Goal: Task Accomplishment & Management: Manage account settings

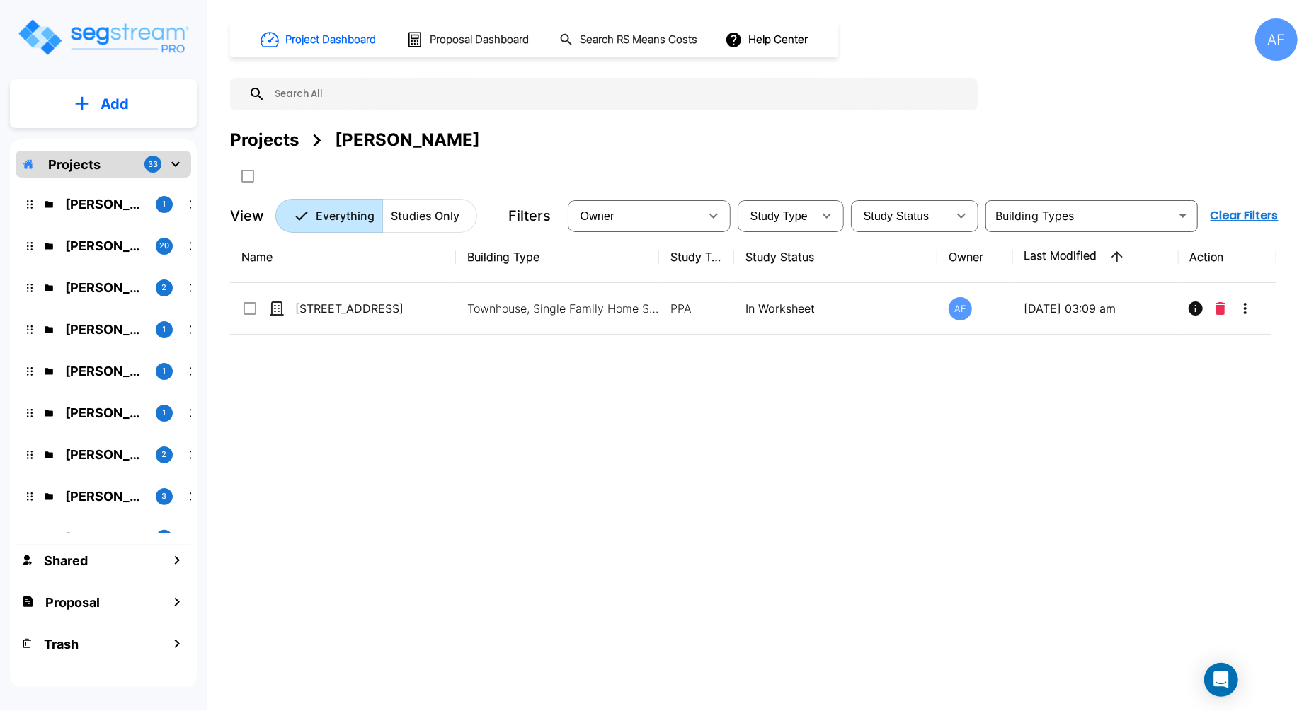
click at [837, 453] on div "Name Building Type Study Type Study Status Owner Last Modified Action [STREET_A…" at bounding box center [753, 451] width 1046 height 441
click at [985, 84] on div "Project Dashboard Proposal Dashboard Search RS Means Costs Help Center AF Proje…" at bounding box center [763, 125] width 1067 height 214
click at [920, 429] on div "Name Building Type Study Type Study Status Owner Last Modified Action [STREET_A…" at bounding box center [753, 451] width 1046 height 441
click at [514, 481] on div "Name Building Type Study Type Study Status Owner Last Modified Action [STREET_A…" at bounding box center [753, 451] width 1046 height 441
click at [544, 442] on div "Name Building Type Study Type Study Status Owner Last Modified Action [STREET_A…" at bounding box center [753, 451] width 1046 height 441
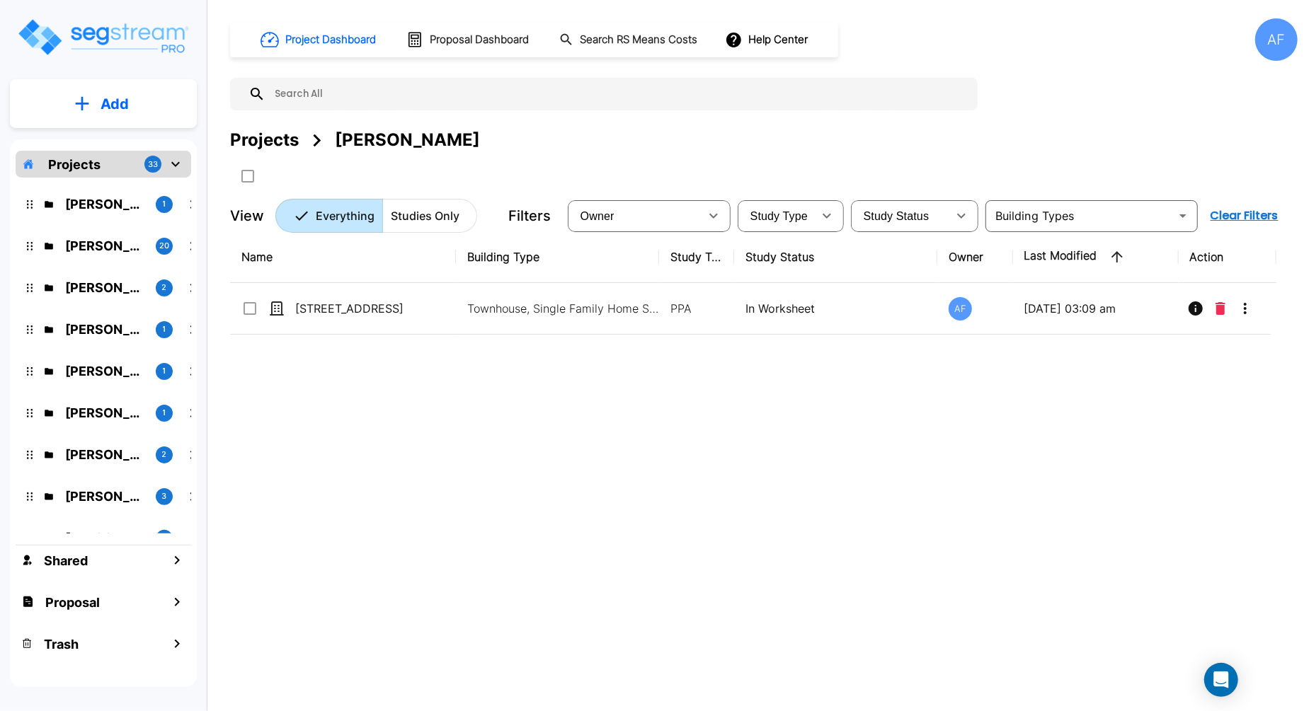
click at [551, 430] on div "Name Building Type Study Type Study Status Owner Last Modified Action [STREET_A…" at bounding box center [753, 451] width 1046 height 441
click at [567, 456] on div "Name Building Type Study Type Study Status Owner Last Modified Action [STREET_A…" at bounding box center [753, 451] width 1046 height 441
click at [477, 413] on div "Name Building Type Study Type Study Status Owner Last Modified Action [STREET_A…" at bounding box center [753, 451] width 1046 height 441
click at [464, 508] on div "Name Building Type Study Type Study Status Owner Last Modified Action [STREET_A…" at bounding box center [753, 451] width 1046 height 441
click at [488, 502] on div "Name Building Type Study Type Study Status Owner Last Modified Action [STREET_A…" at bounding box center [753, 451] width 1046 height 441
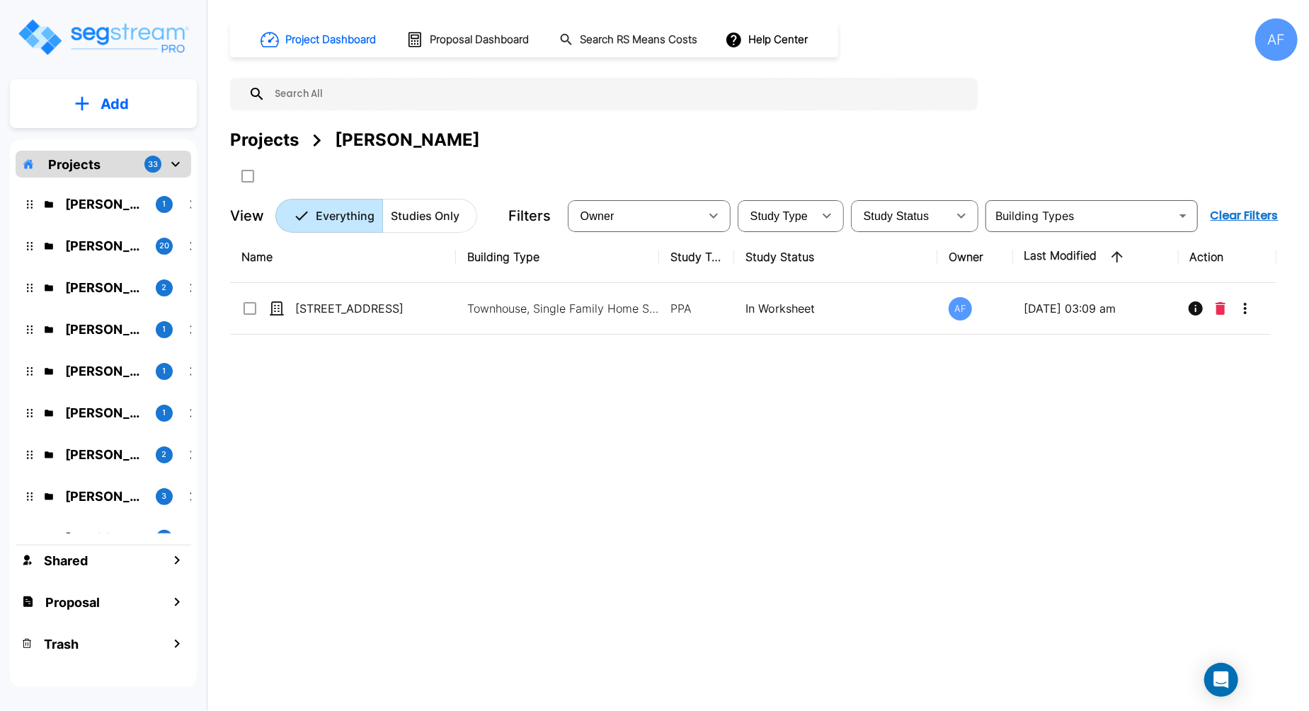
click at [517, 145] on div "Projects [PERSON_NAME]" at bounding box center [763, 139] width 1067 height 25
click at [461, 433] on div "Name Building Type Study Type Study Status Owner Last Modified Action [STREET_A…" at bounding box center [753, 451] width 1046 height 441
click at [107, 103] on p "Add" at bounding box center [115, 103] width 28 height 21
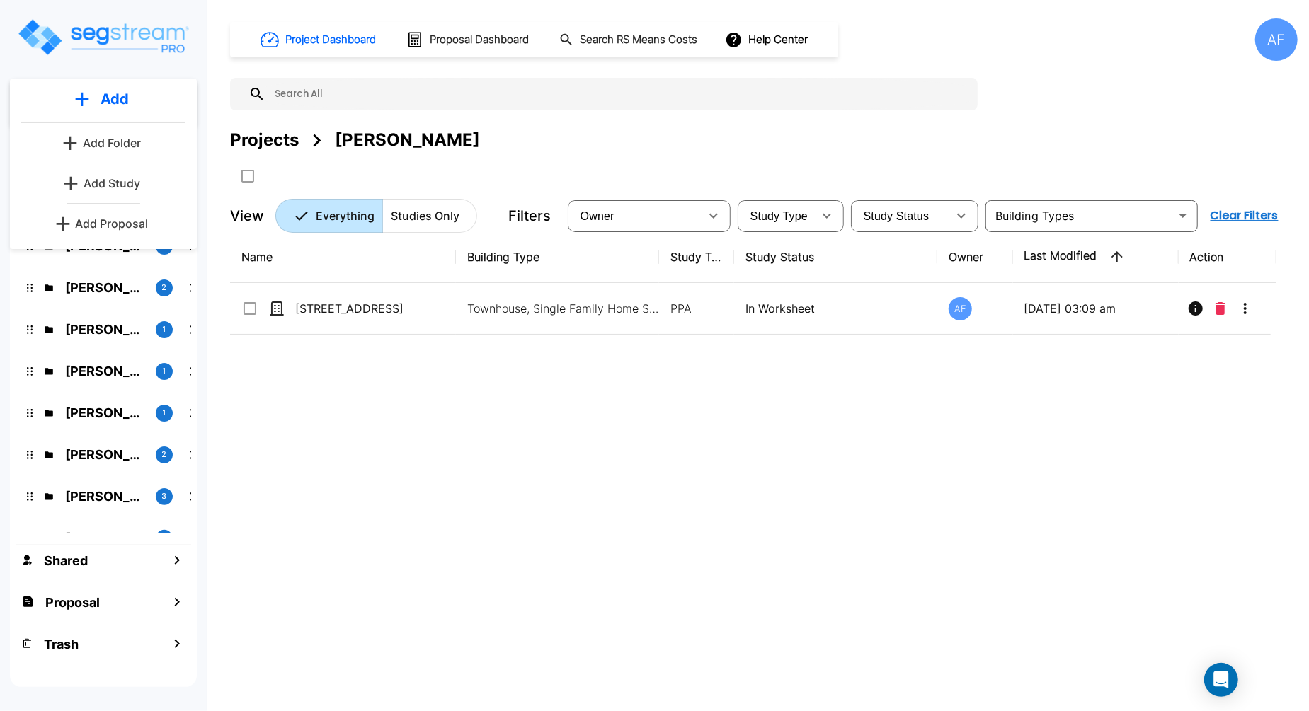
click at [408, 95] on input "text" at bounding box center [617, 94] width 705 height 33
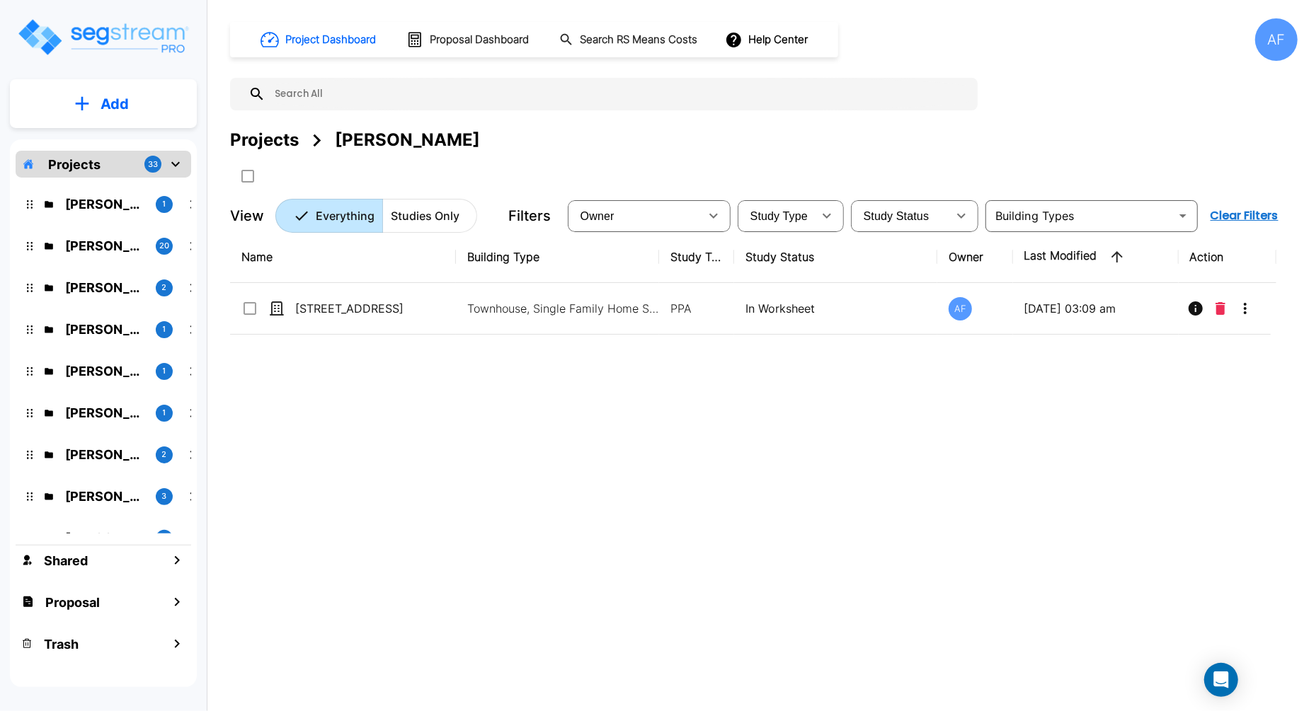
click at [438, 97] on input "text" at bounding box center [617, 94] width 705 height 33
paste input "[STREET_ADDRESS],"
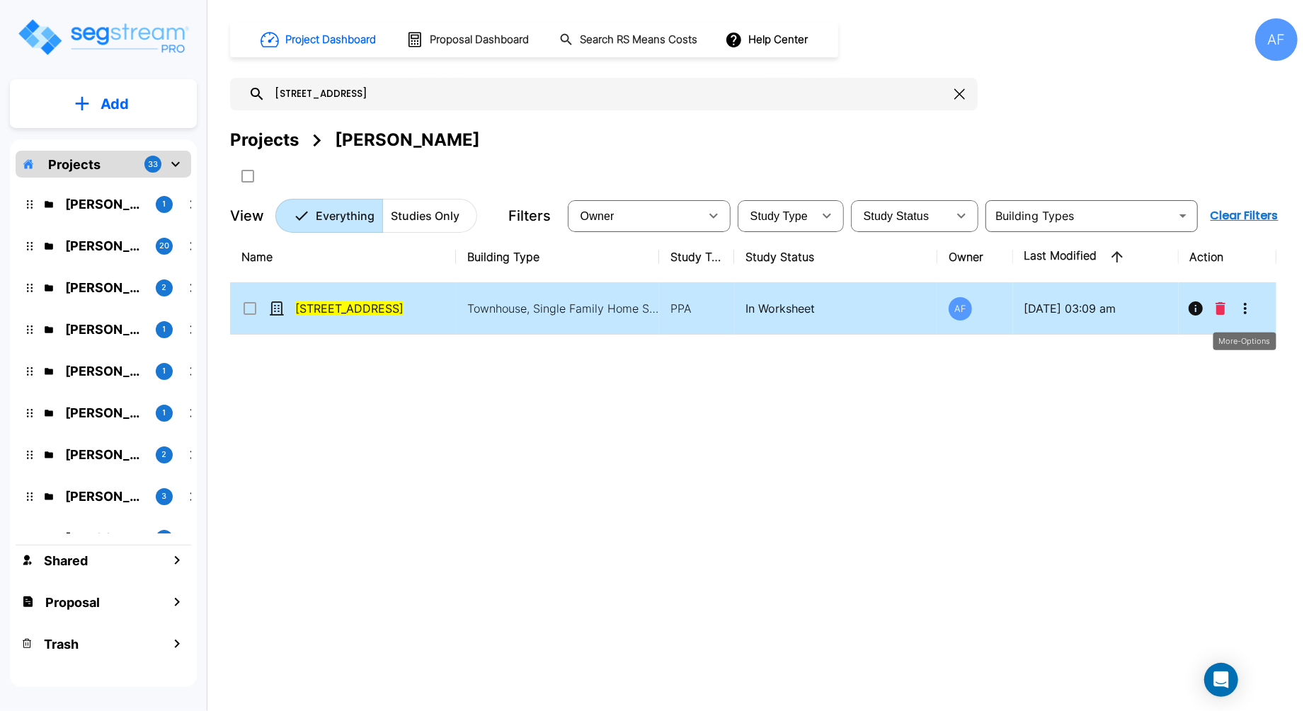
type input "[STREET_ADDRESS]"
click at [1244, 313] on icon "More-Options" at bounding box center [1245, 308] width 17 height 17
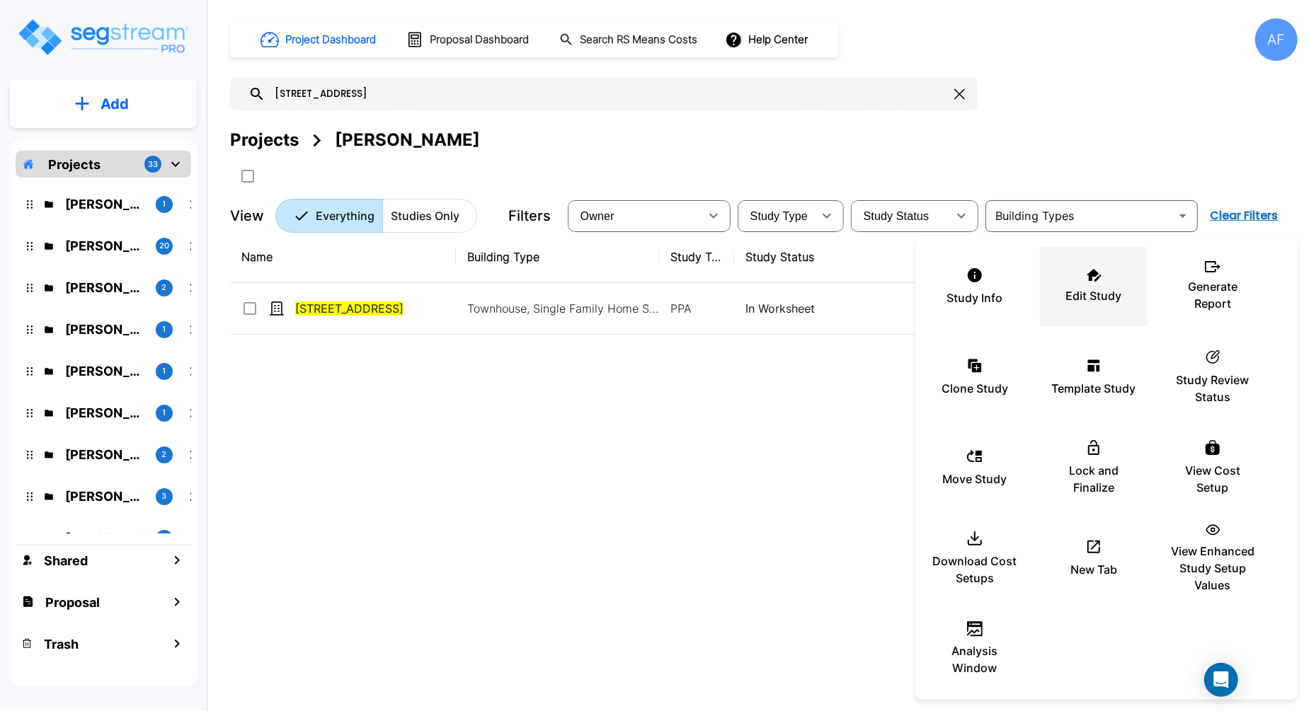
click at [1098, 287] on p "Edit Study" at bounding box center [1094, 295] width 56 height 17
click at [1116, 302] on p "Edit Study" at bounding box center [1094, 295] width 56 height 17
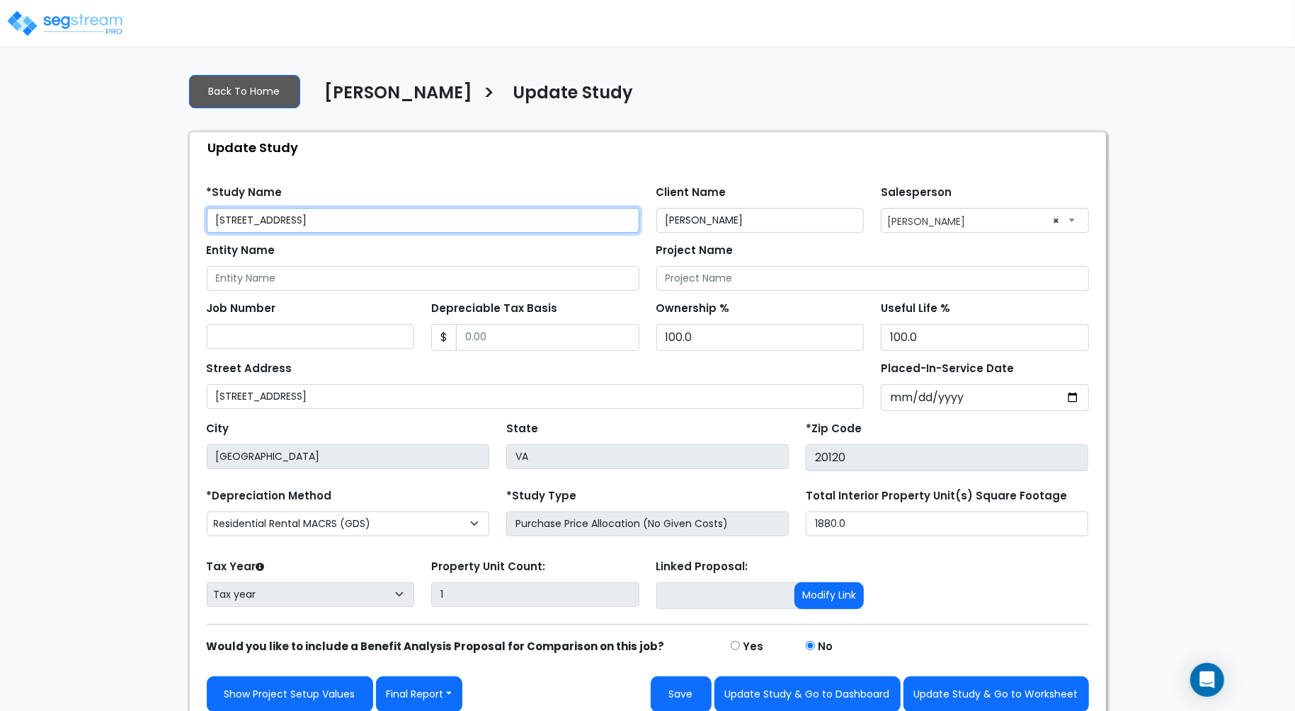
scroll to position [8, 0]
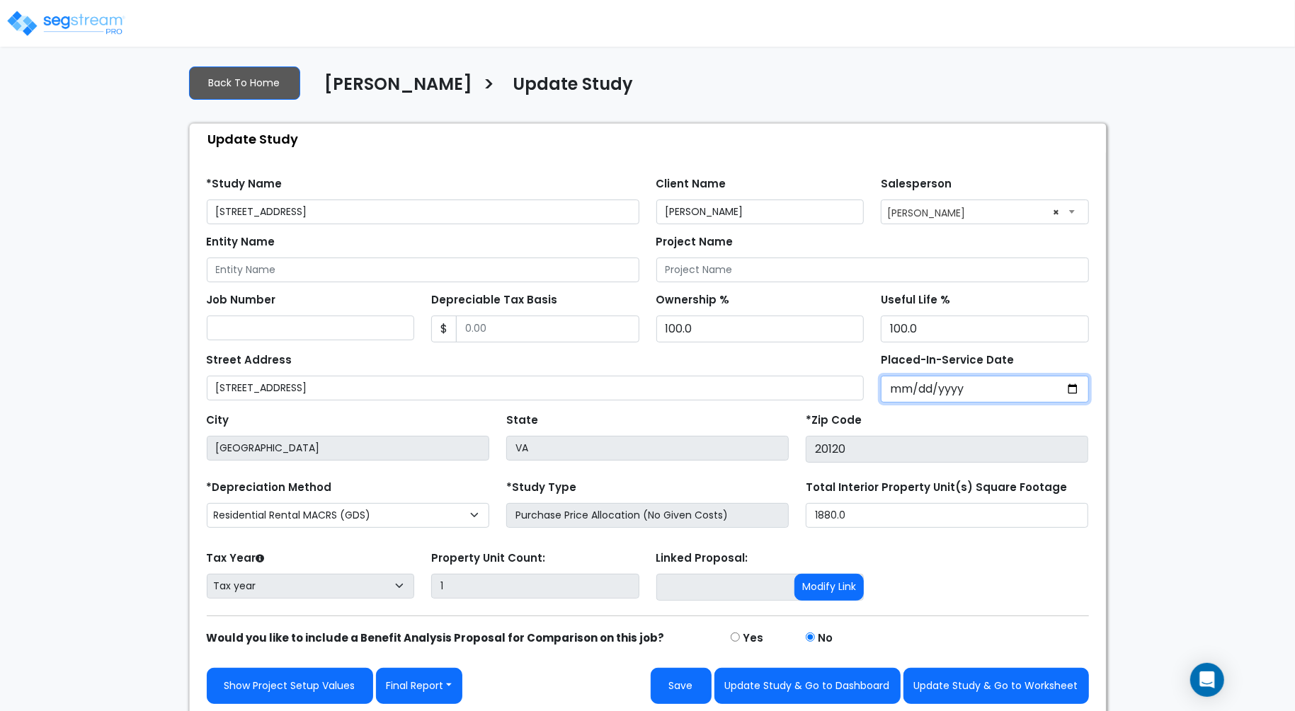
click at [905, 380] on input "Placed-In-Service Date" at bounding box center [985, 389] width 208 height 27
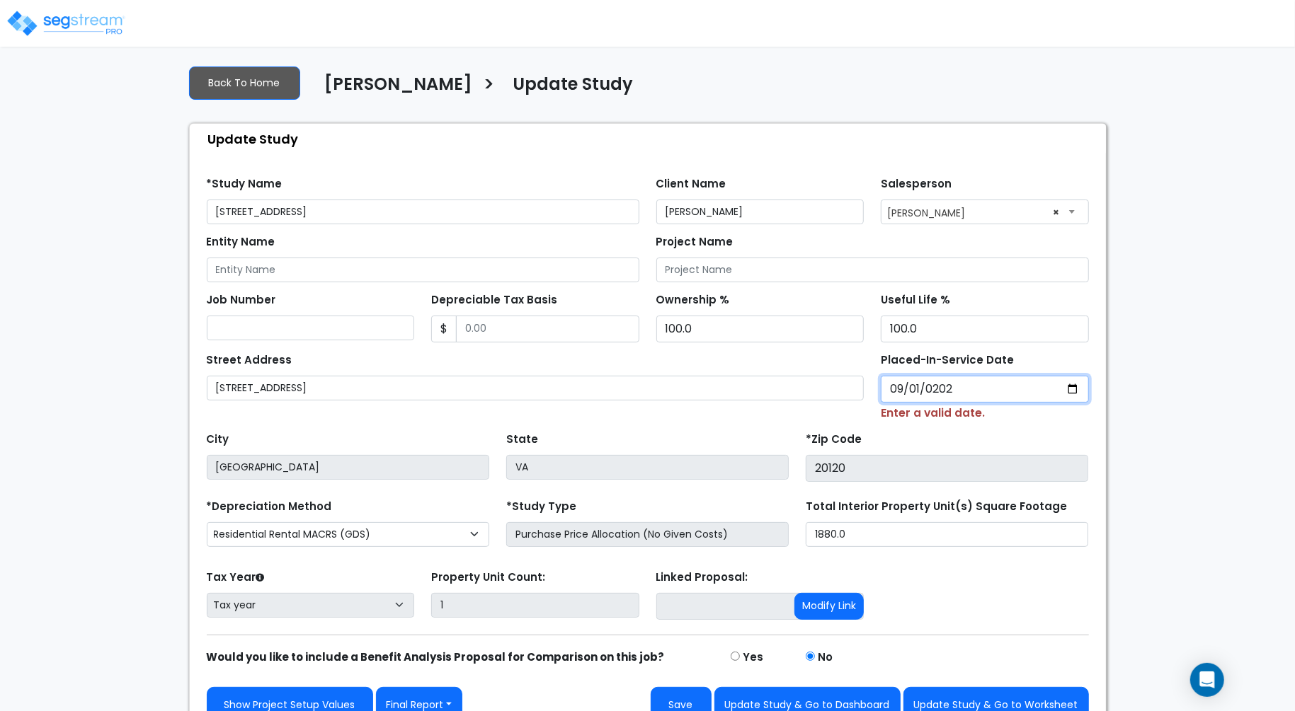
type input "2021-09-01"
select select "2021"
type input "2022-09-01"
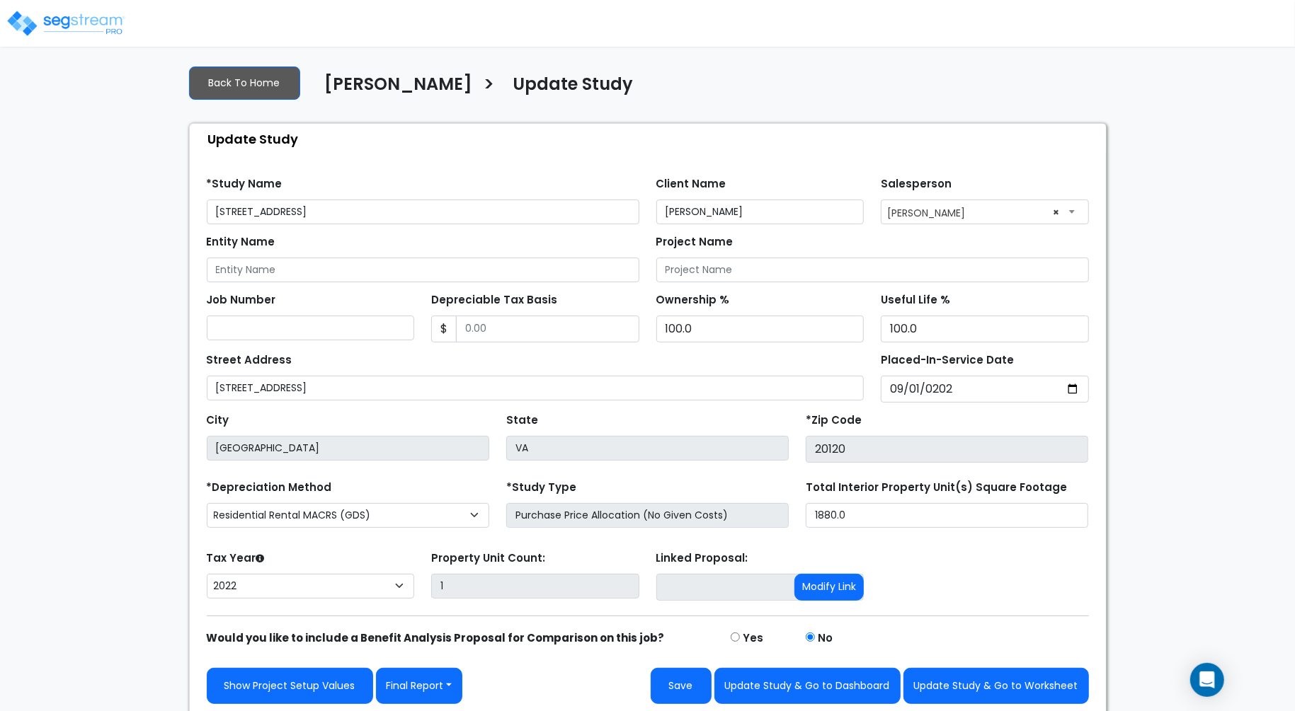
click at [1003, 418] on div "*Zip Code 20120" at bounding box center [946, 436] width 282 height 53
click at [336, 588] on select "2026 2025 2024 2023 2022" at bounding box center [311, 586] width 208 height 25
select select "2024"
click at [207, 574] on select "2026 2025 2024 2023 2022" at bounding box center [311, 586] width 208 height 25
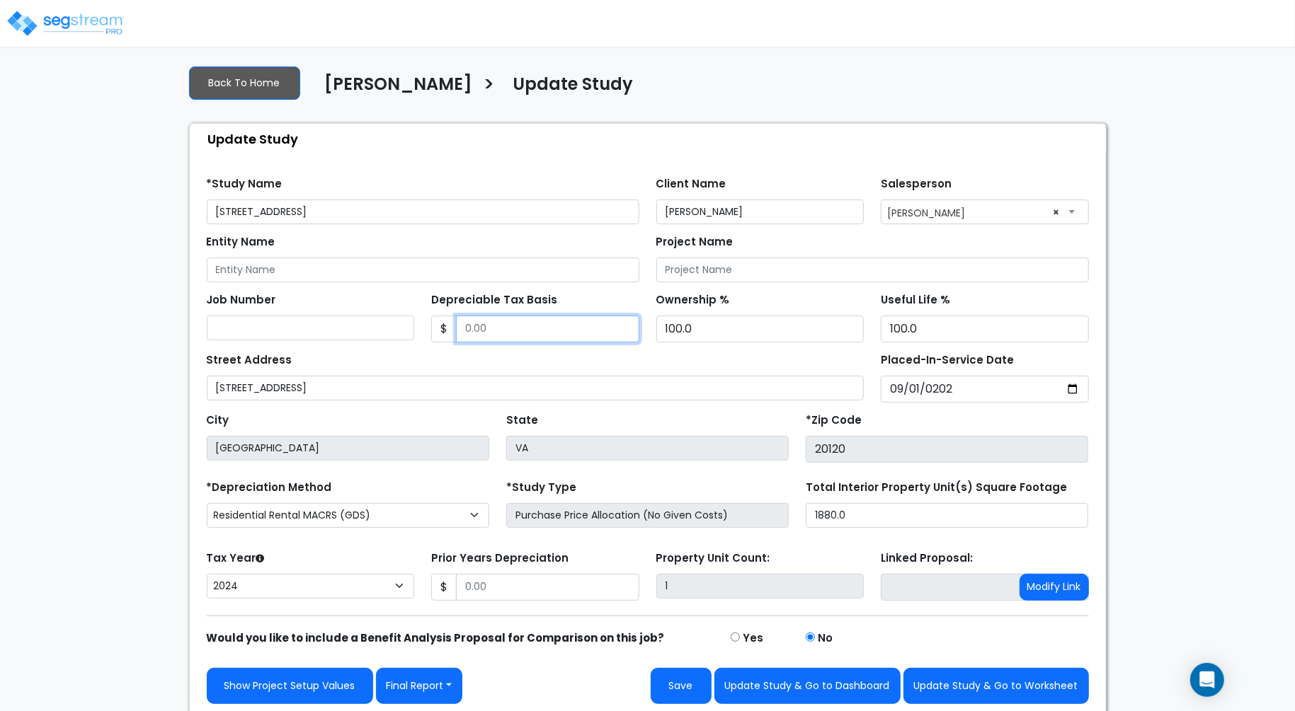
click at [496, 323] on input "Depreciable Tax Basis" at bounding box center [547, 329] width 183 height 27
paste input "text"
type input "227,294"
click at [726, 363] on div "Street Address 5698 Chapel Run Ct" at bounding box center [536, 375] width 658 height 51
click at [542, 577] on input "Prior Years Depreciation" at bounding box center [547, 587] width 183 height 27
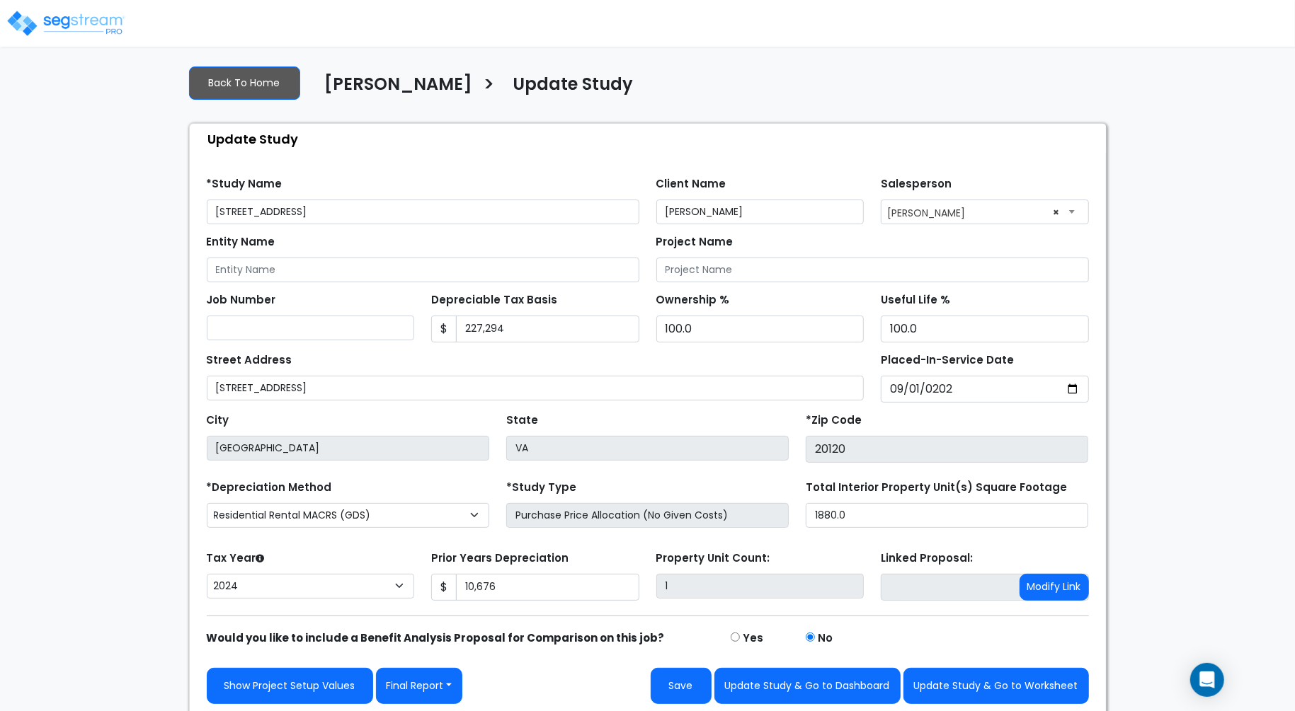
click at [1197, 411] on div "We are Building your Study. So please grab a coffee and let us do the heavy lif…" at bounding box center [647, 385] width 1295 height 663
click at [692, 682] on button "Save" at bounding box center [680, 686] width 61 height 36
type input "10676"
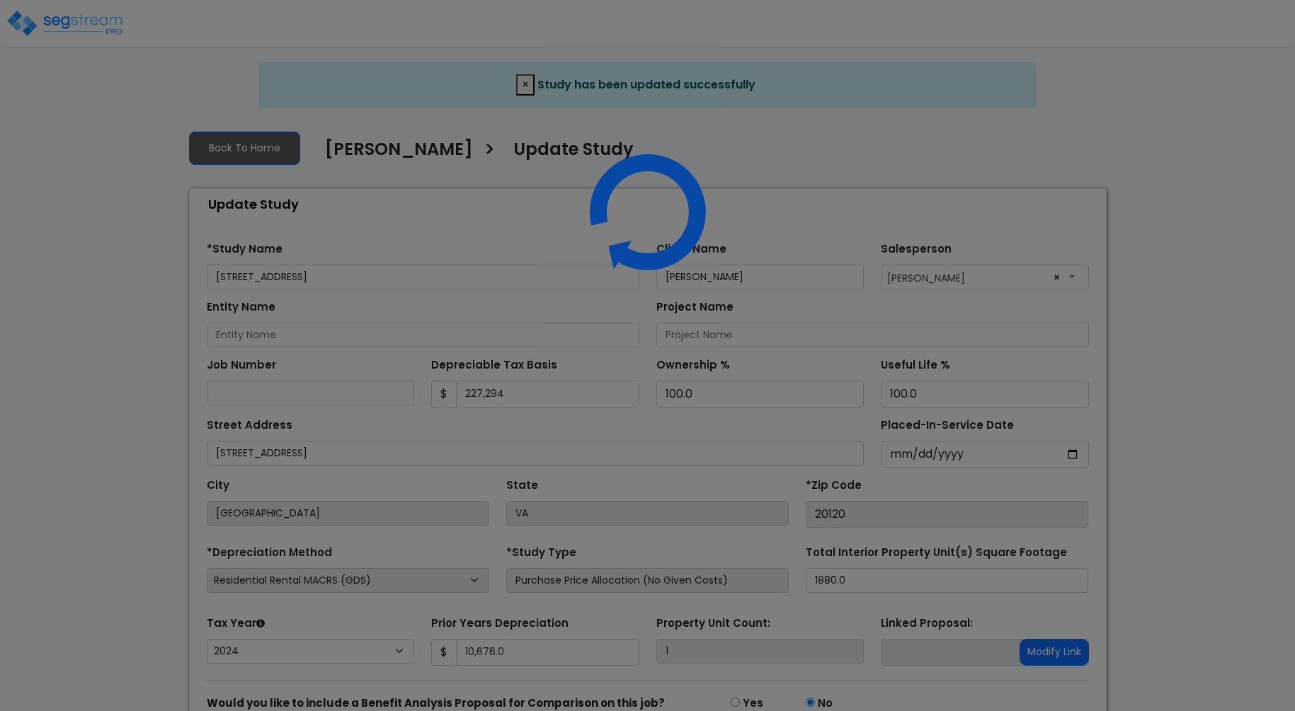
select select "2024"
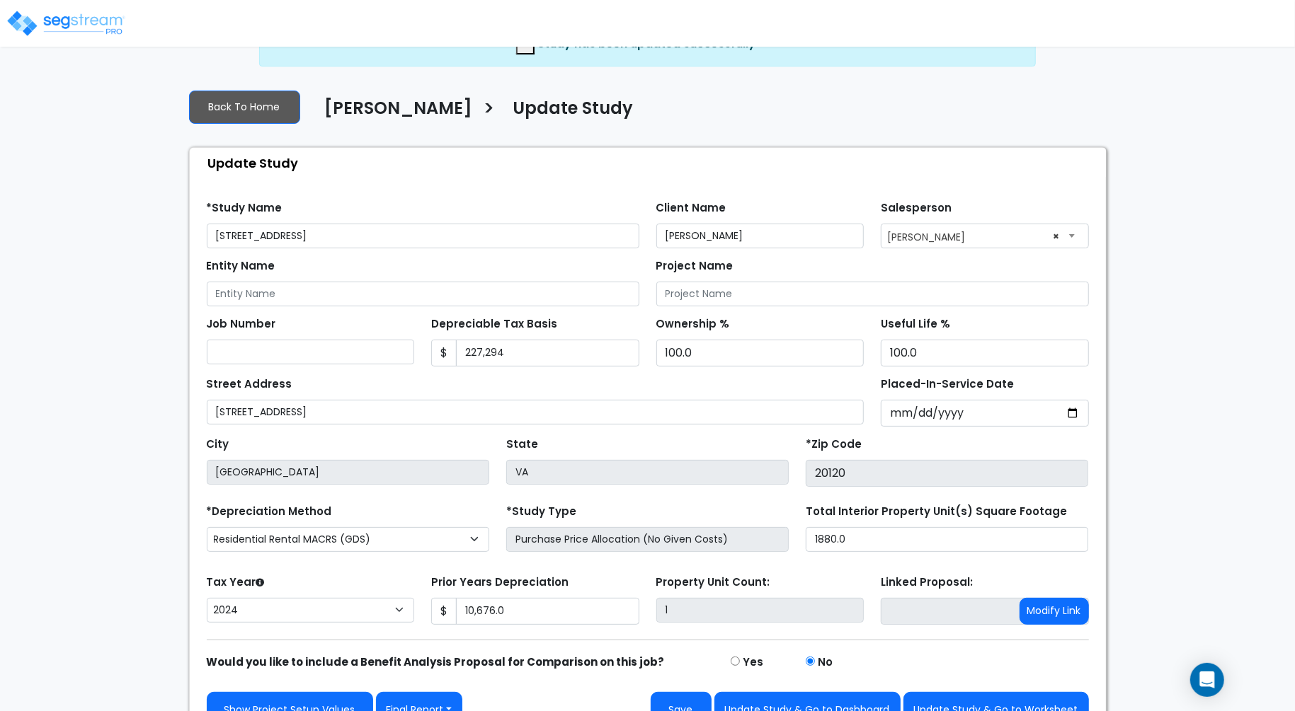
scroll to position [65, 0]
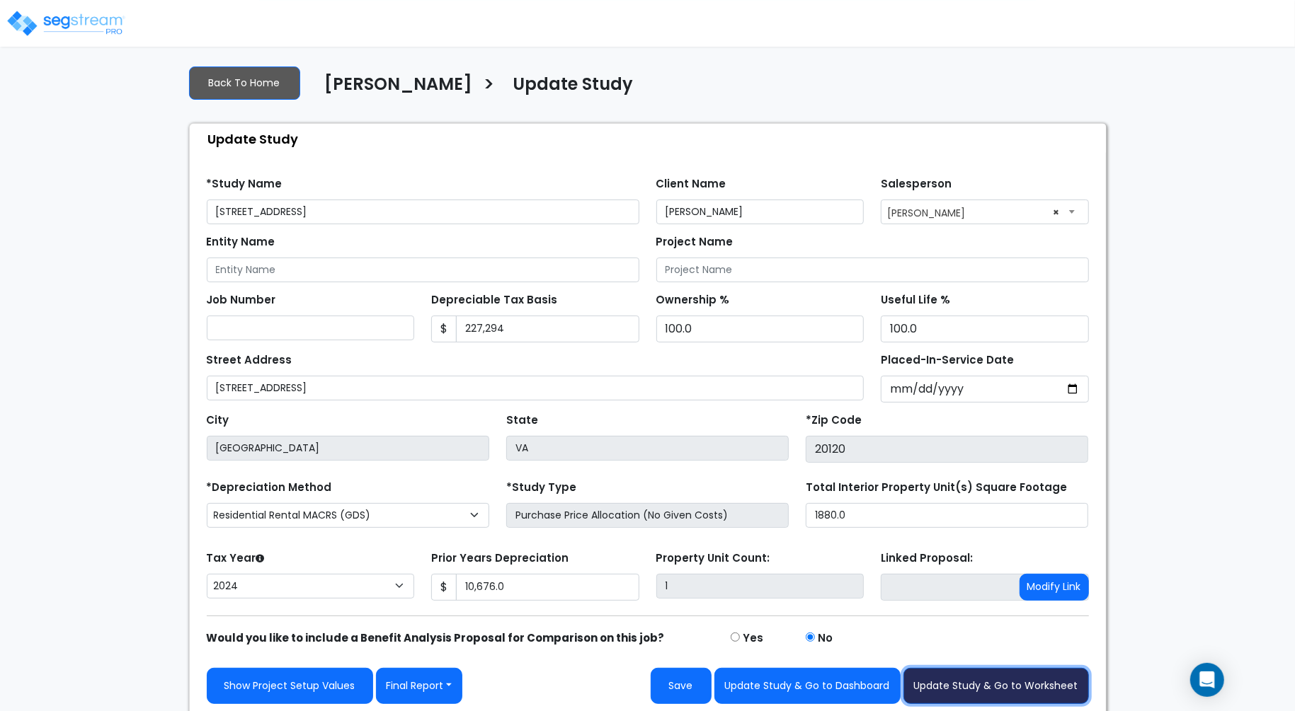
click at [989, 678] on button "Update Study & Go to Worksheet" at bounding box center [995, 686] width 185 height 36
type input "10676"
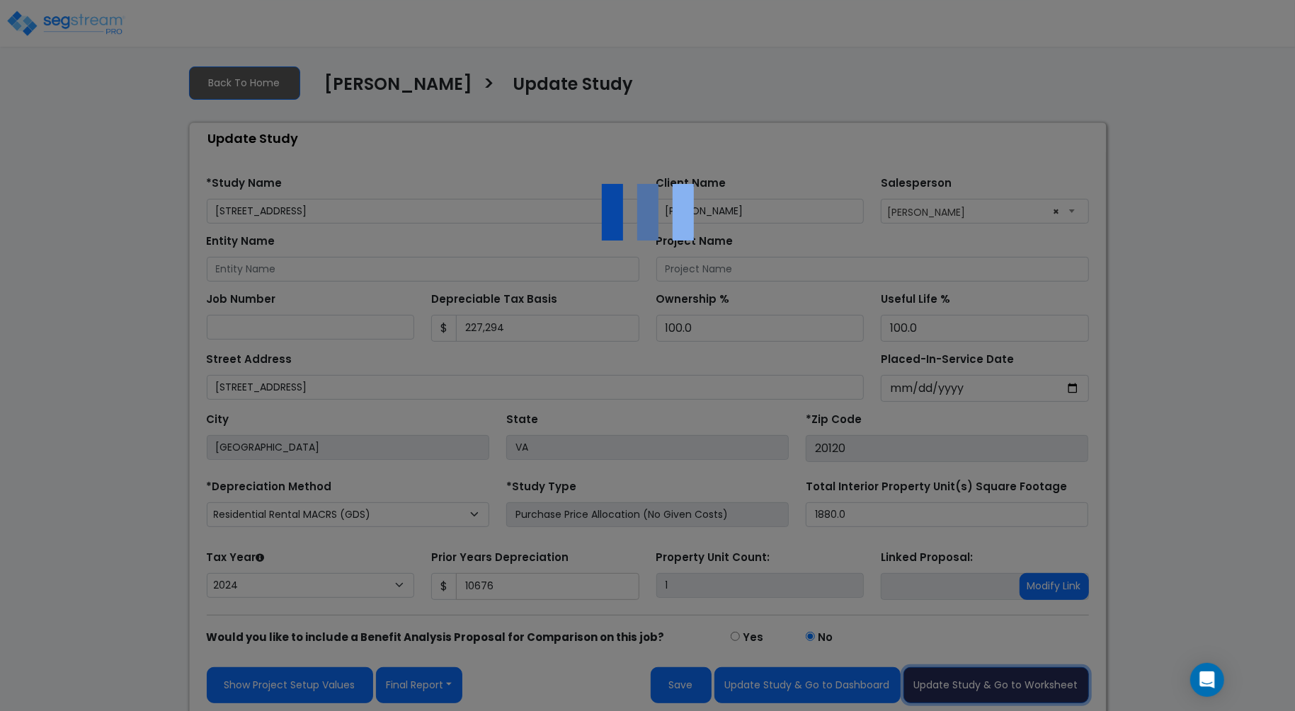
scroll to position [62, 0]
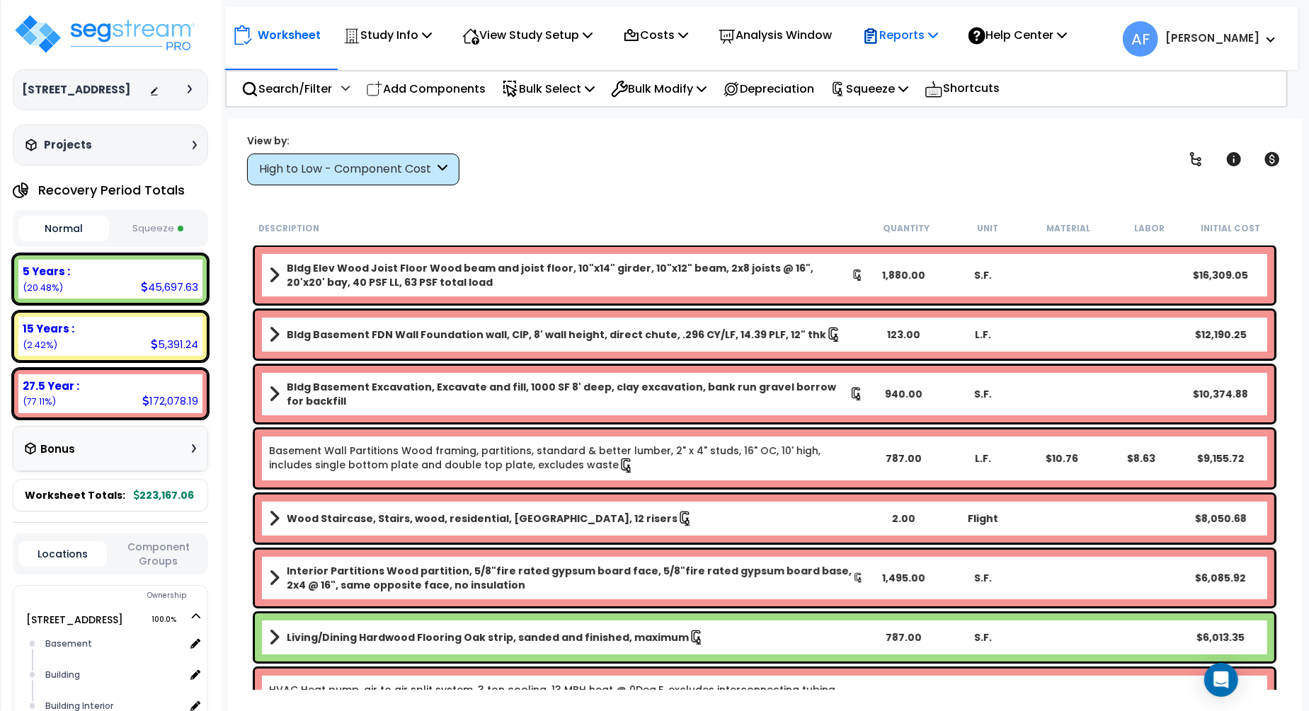
click at [938, 37] on icon at bounding box center [933, 34] width 10 height 11
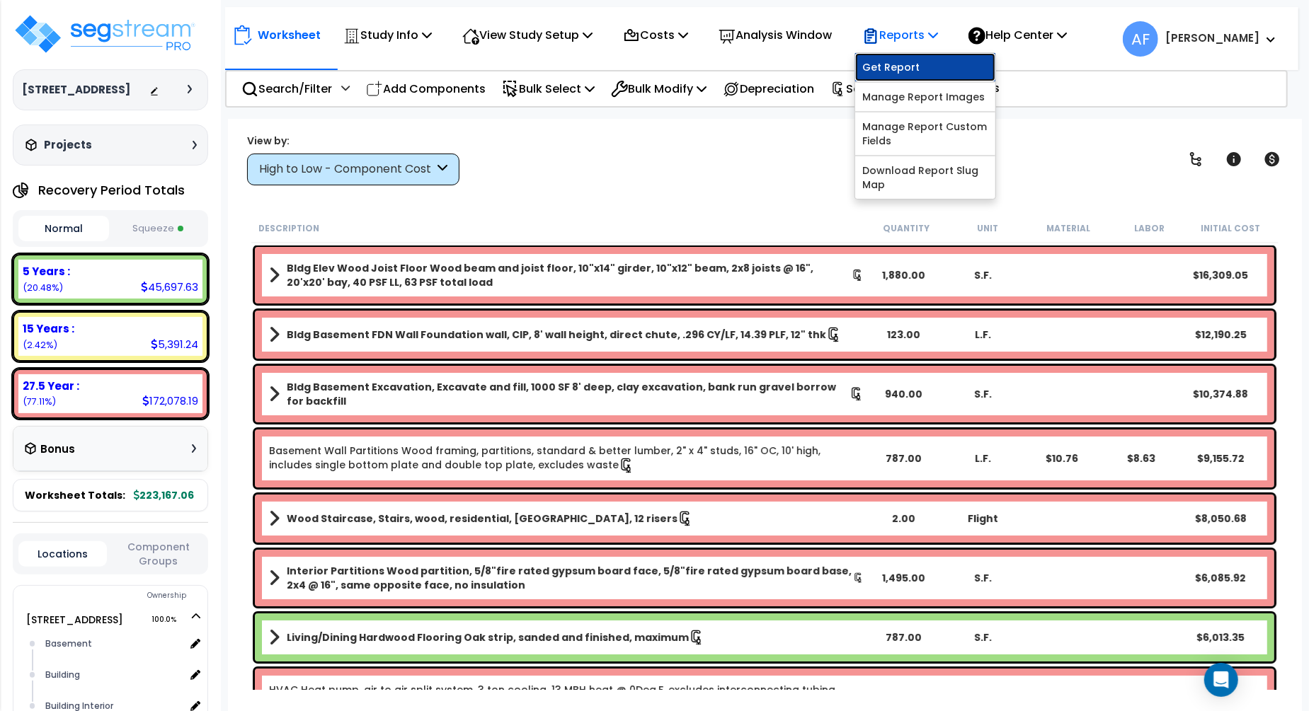
click at [915, 64] on link "Get Report" at bounding box center [925, 67] width 140 height 28
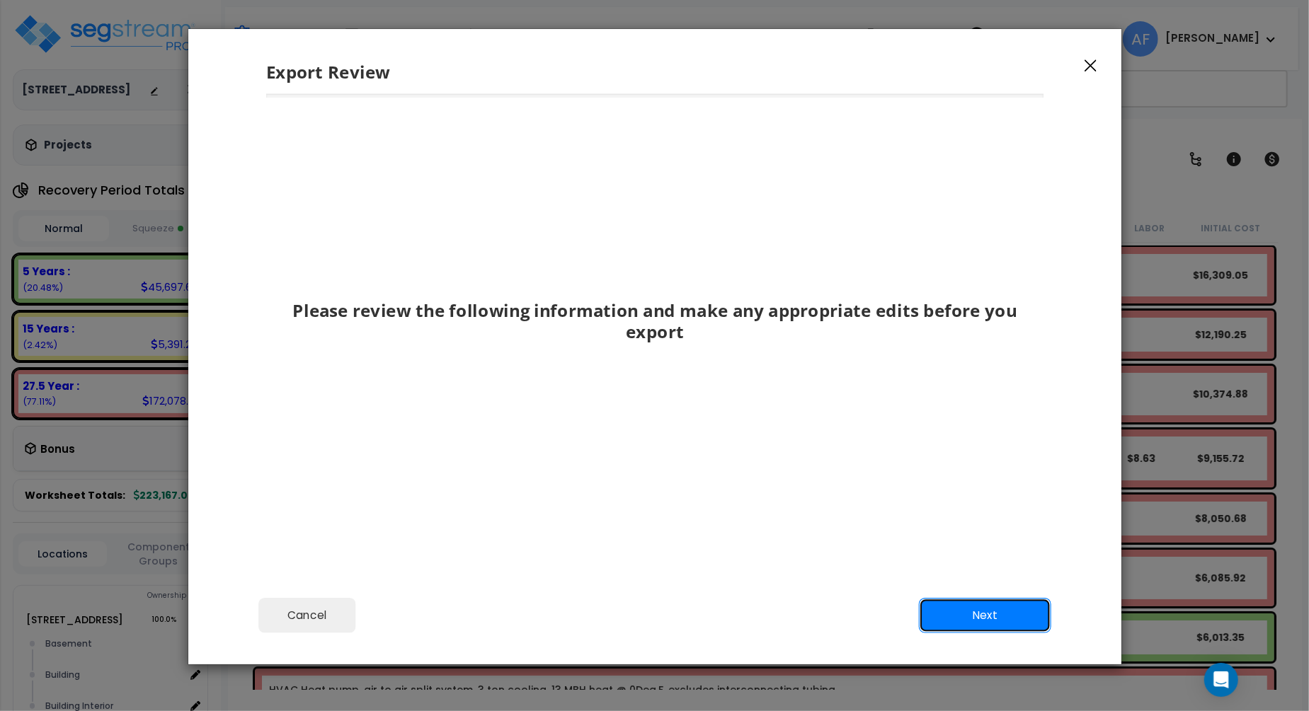
click at [1003, 609] on button "Next" at bounding box center [984, 615] width 132 height 35
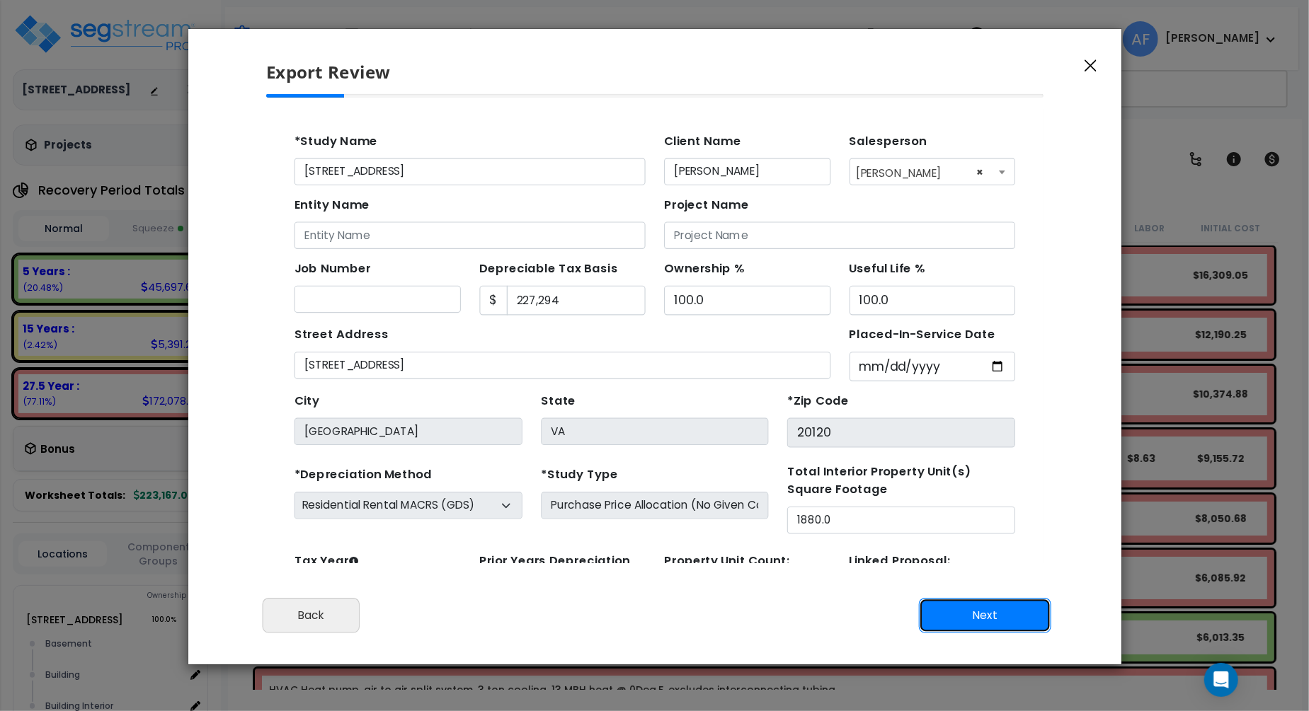
click at [1009, 622] on button "Next" at bounding box center [984, 615] width 132 height 35
type input "10676"
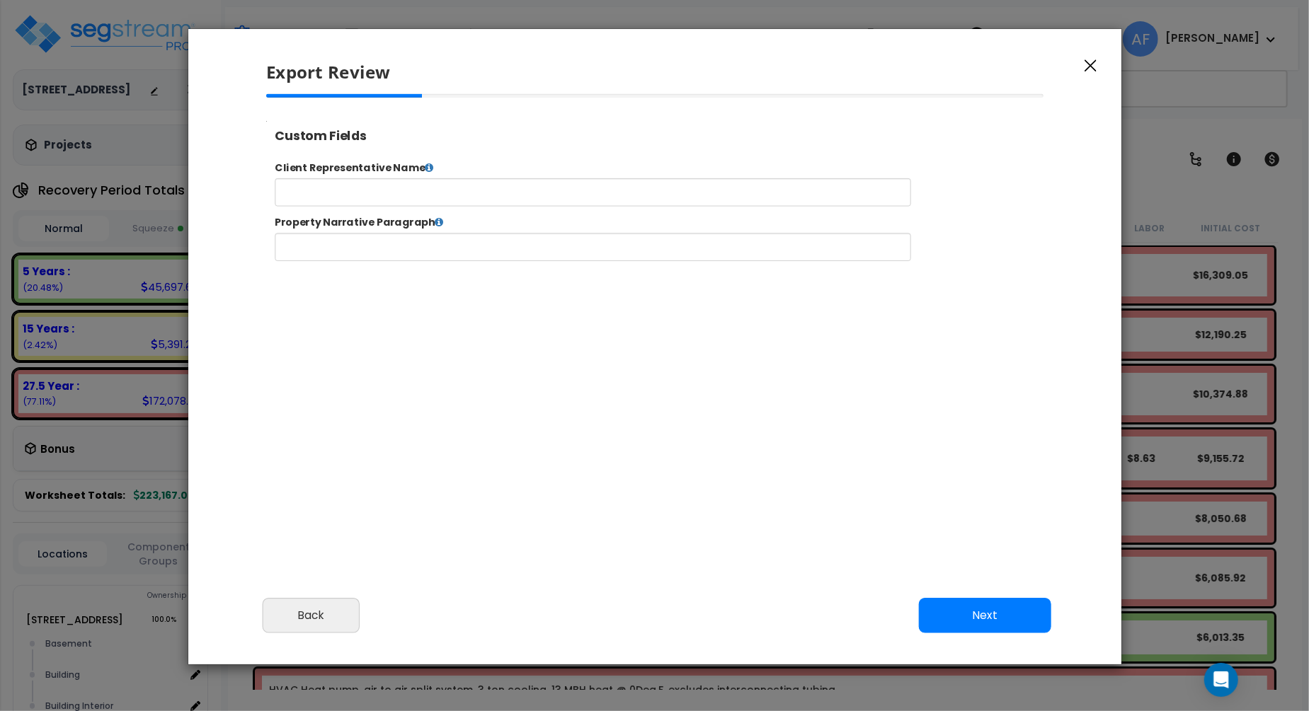
select select "2024"
click at [981, 620] on button "Next" at bounding box center [984, 615] width 132 height 35
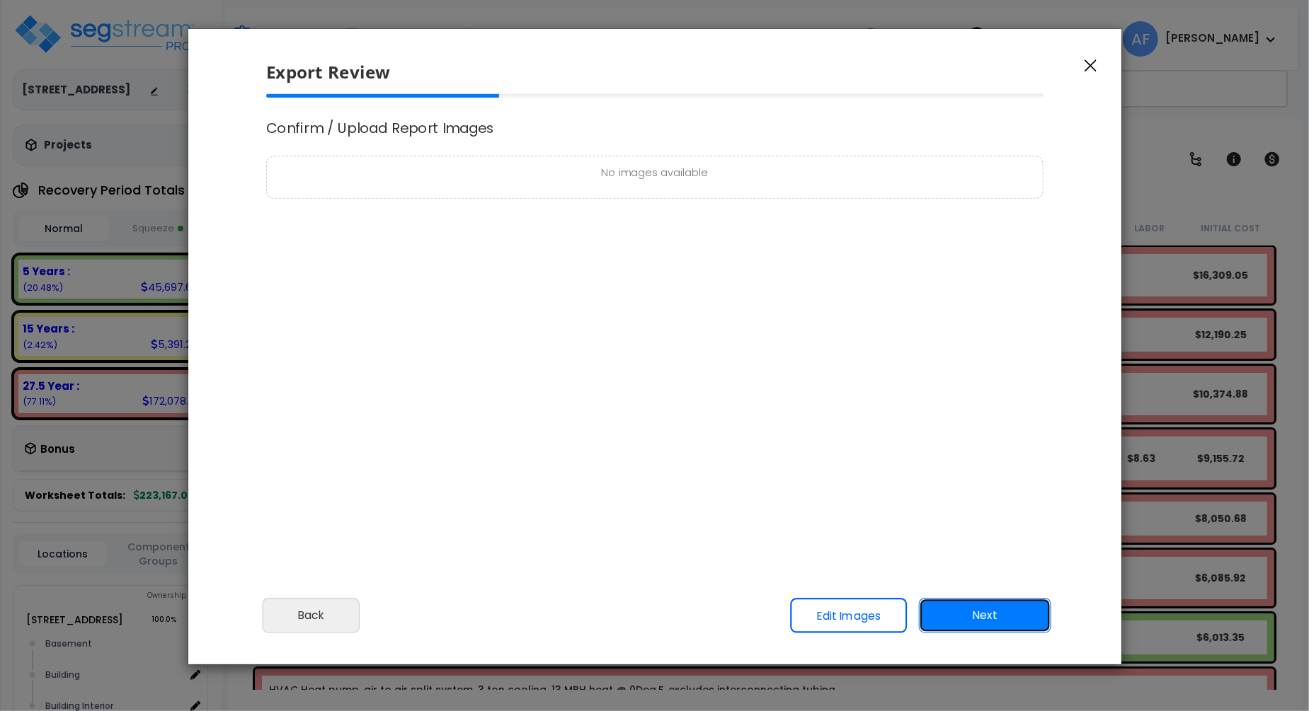
scroll to position [0, 0]
click at [670, 183] on div "No images available" at bounding box center [654, 177] width 777 height 42
click at [852, 615] on link "Edit Images" at bounding box center [848, 615] width 117 height 35
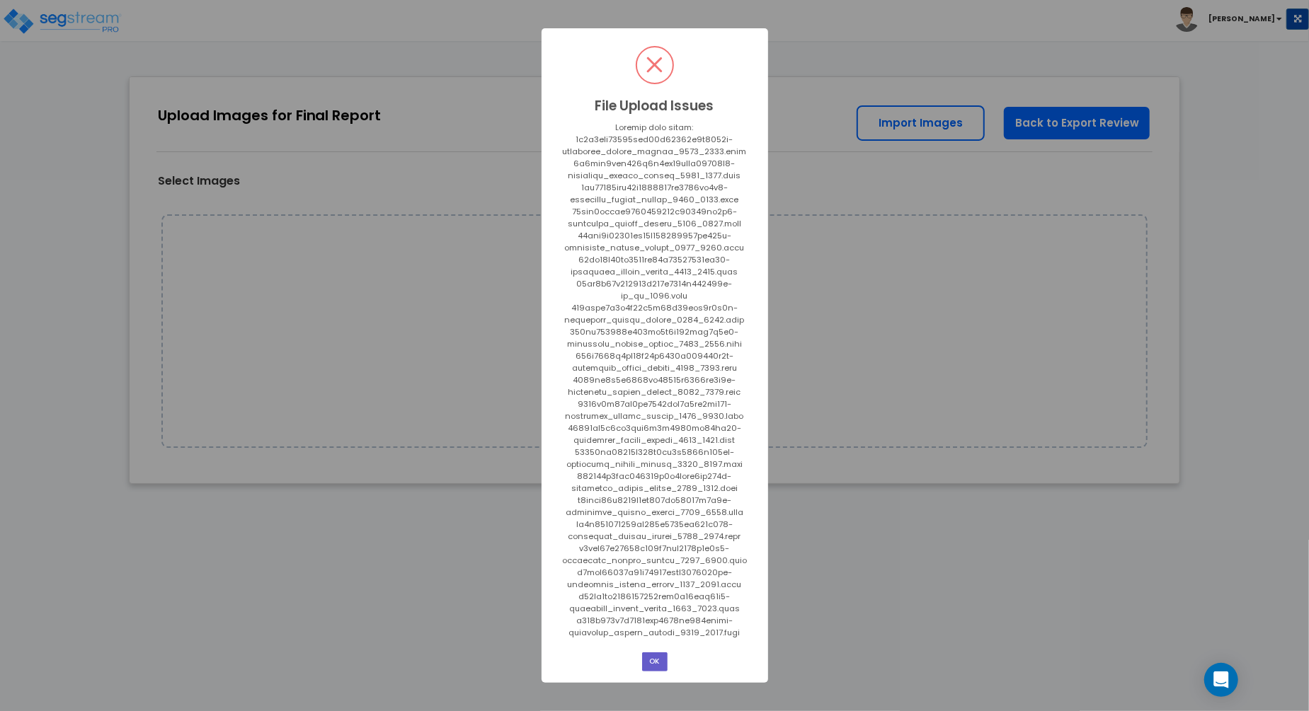
click at [658, 670] on button "OK" at bounding box center [654, 662] width 25 height 19
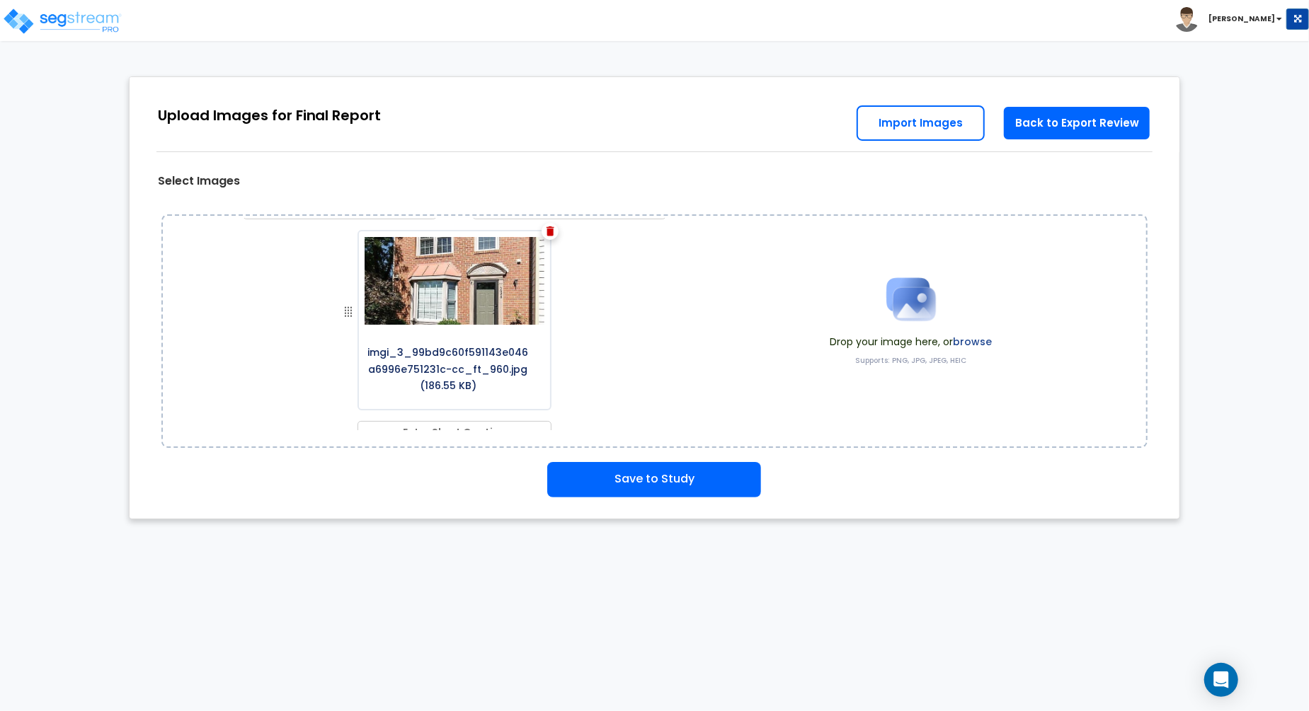
scroll to position [1133, 0]
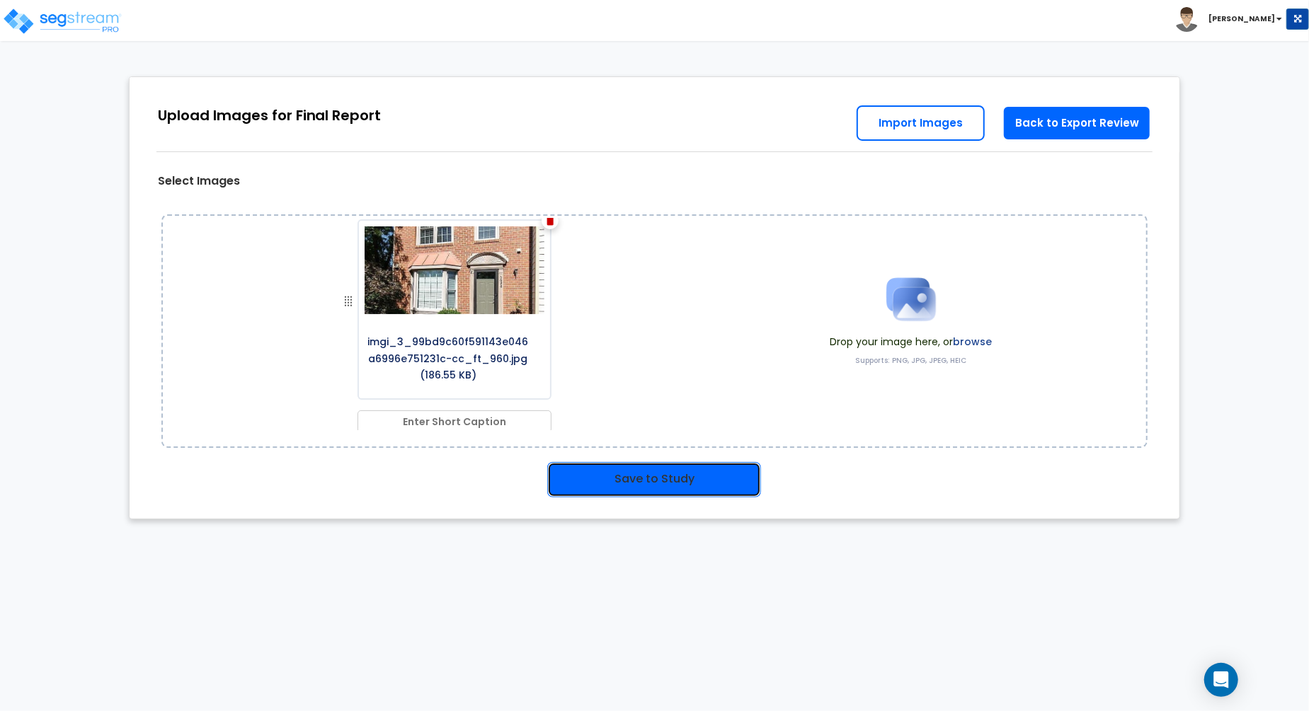
click at [672, 487] on button "Save to Study" at bounding box center [654, 479] width 214 height 35
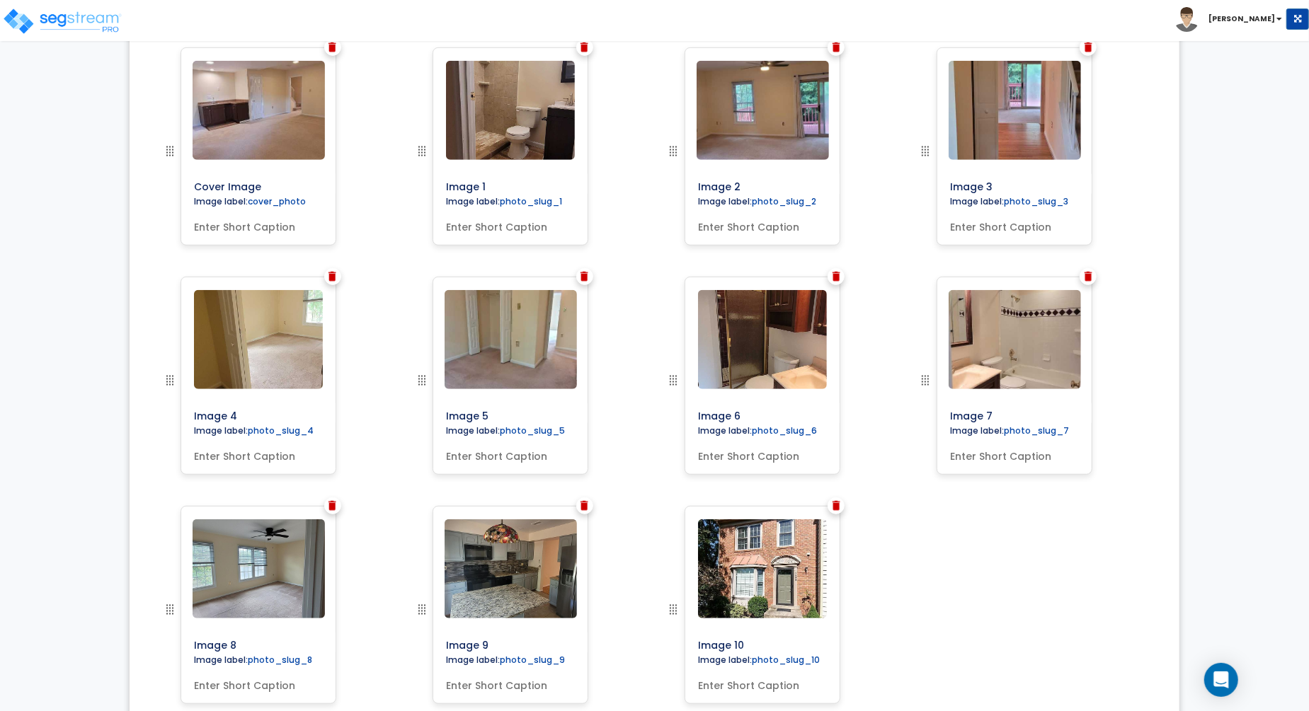
scroll to position [597, 0]
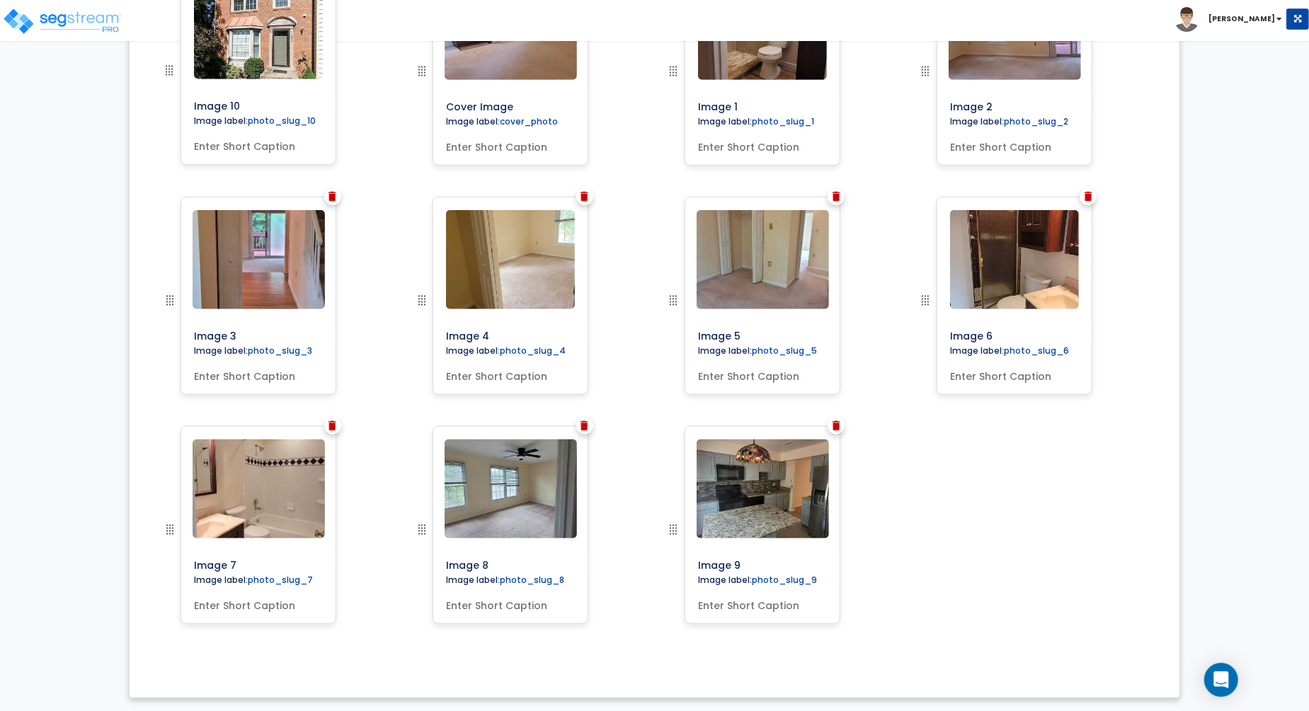
drag, startPoint x: 672, startPoint y: 530, endPoint x: 93, endPoint y: 53, distance: 749.7
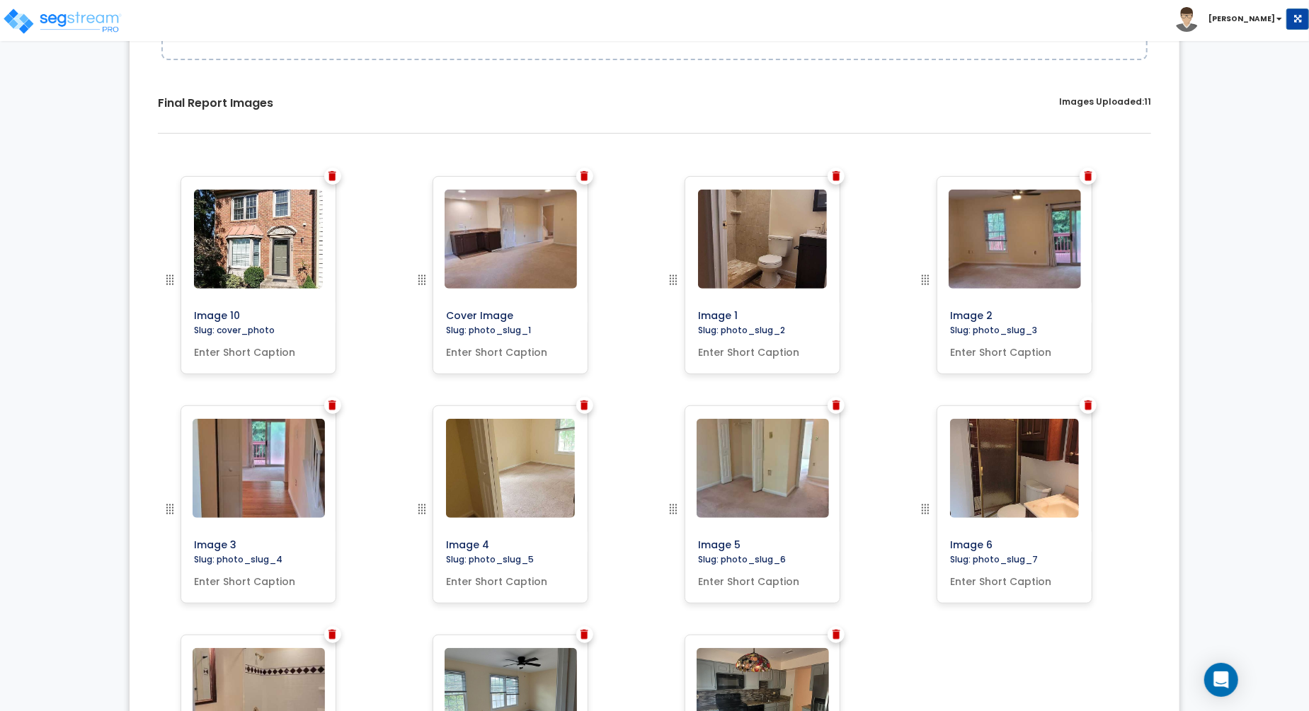
scroll to position [0, 0]
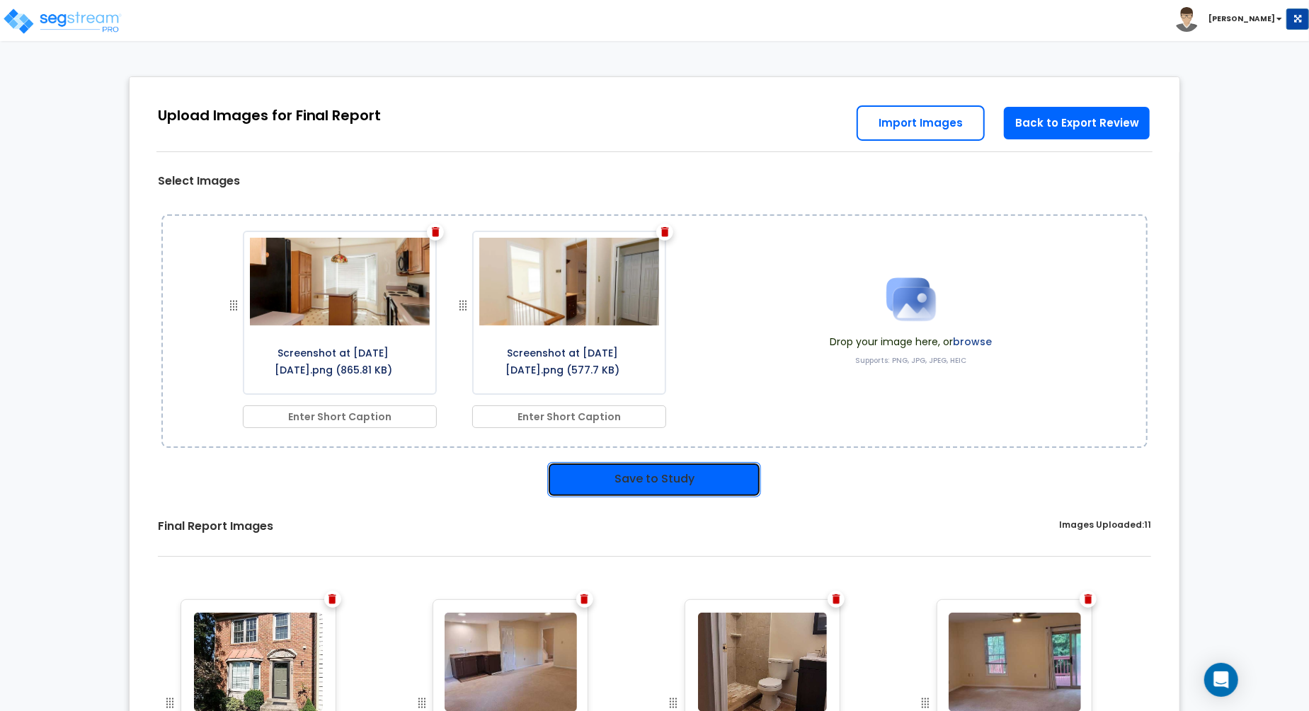
click at [698, 473] on button "Save to Study" at bounding box center [654, 479] width 214 height 35
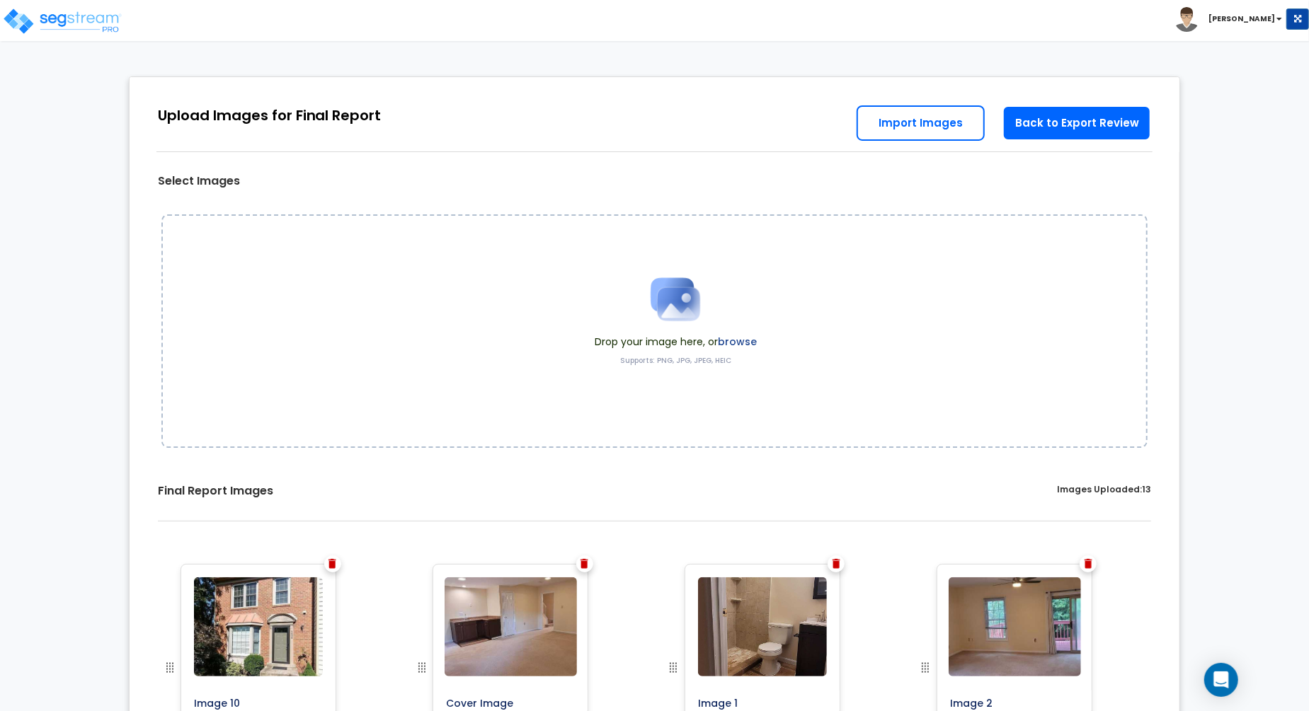
click at [742, 339] on label "browse" at bounding box center [737, 342] width 39 height 14
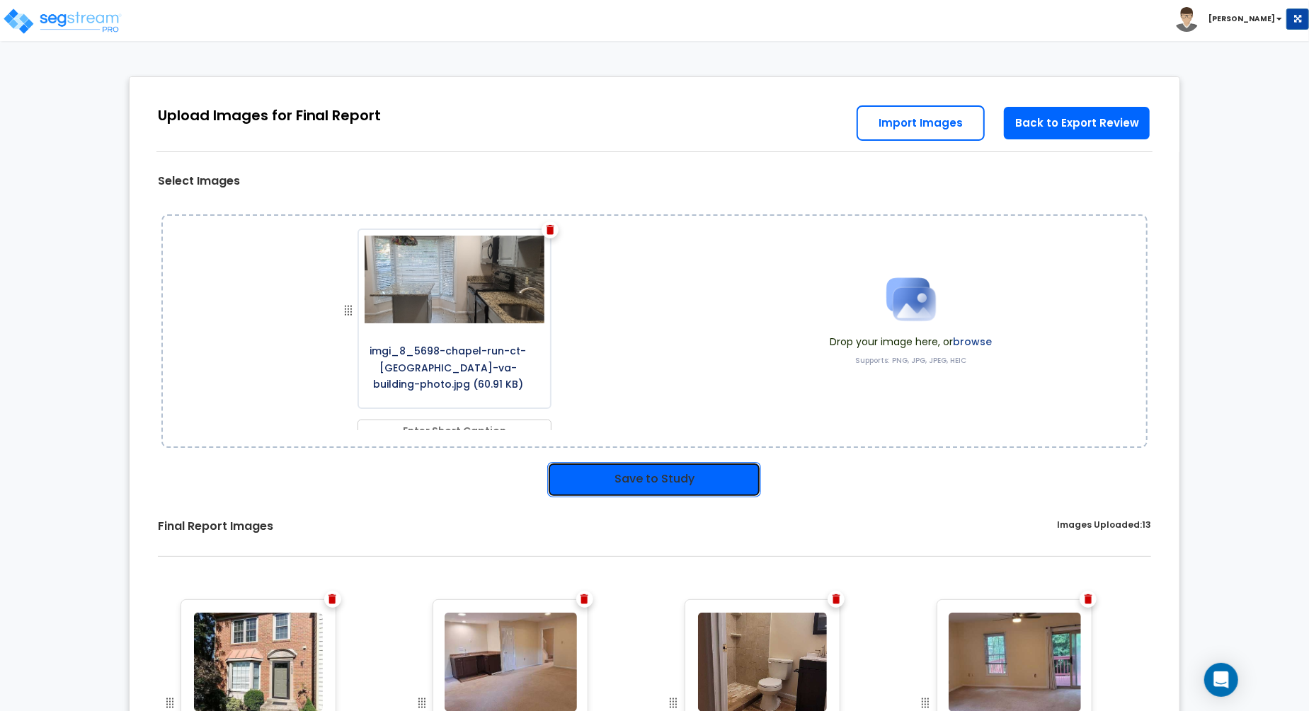
click at [718, 471] on button "Save to Study" at bounding box center [654, 479] width 214 height 35
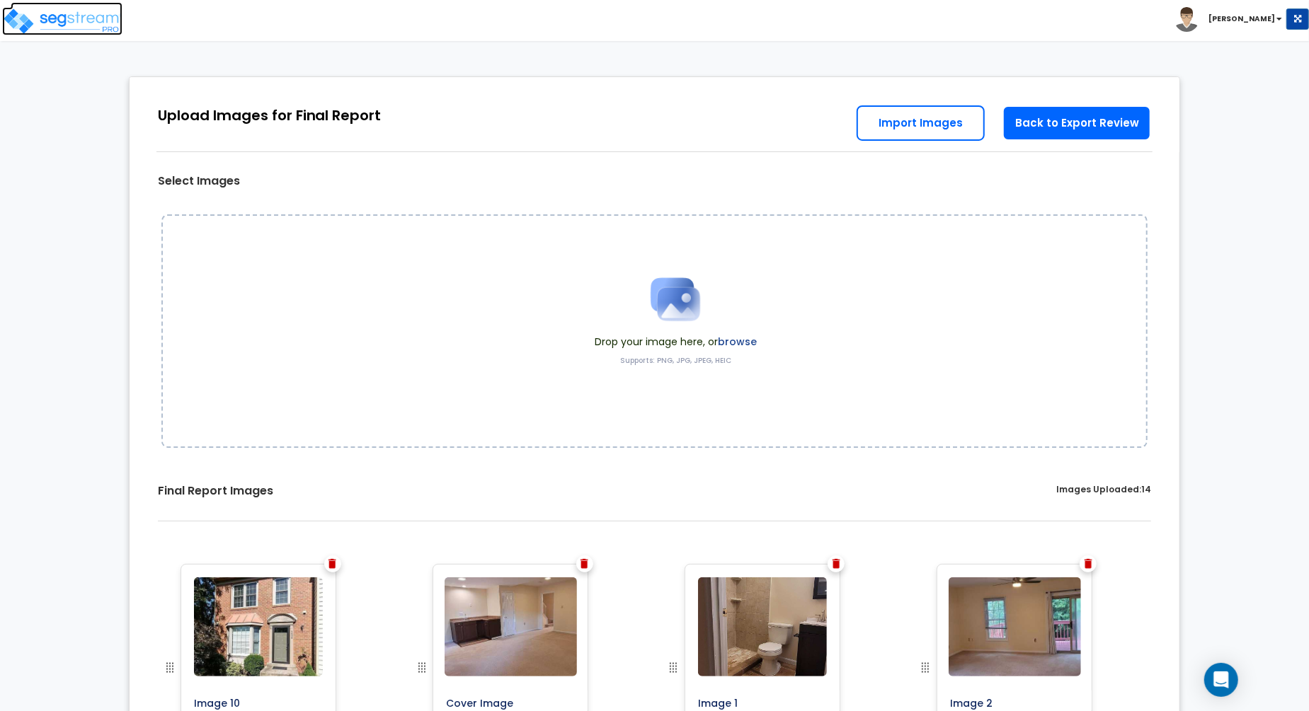
click at [54, 7] on img at bounding box center [62, 21] width 120 height 28
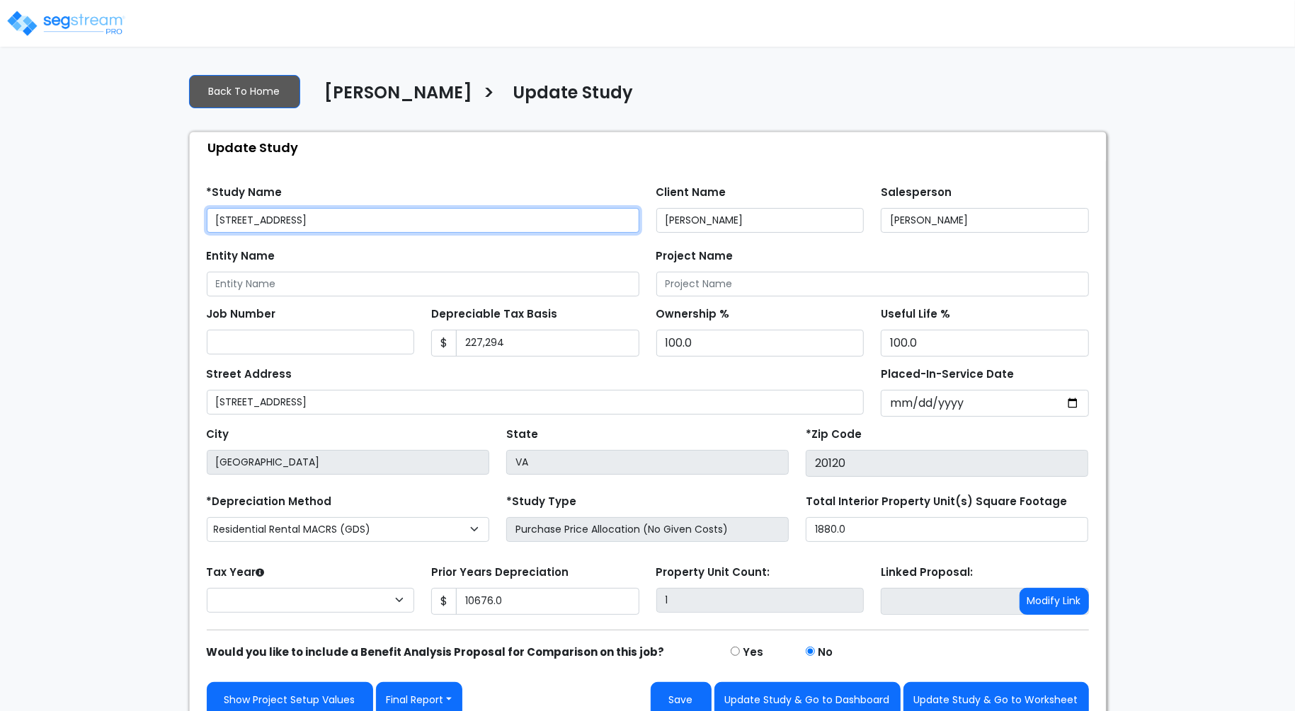
type input "10,676.0"
select select "2024"
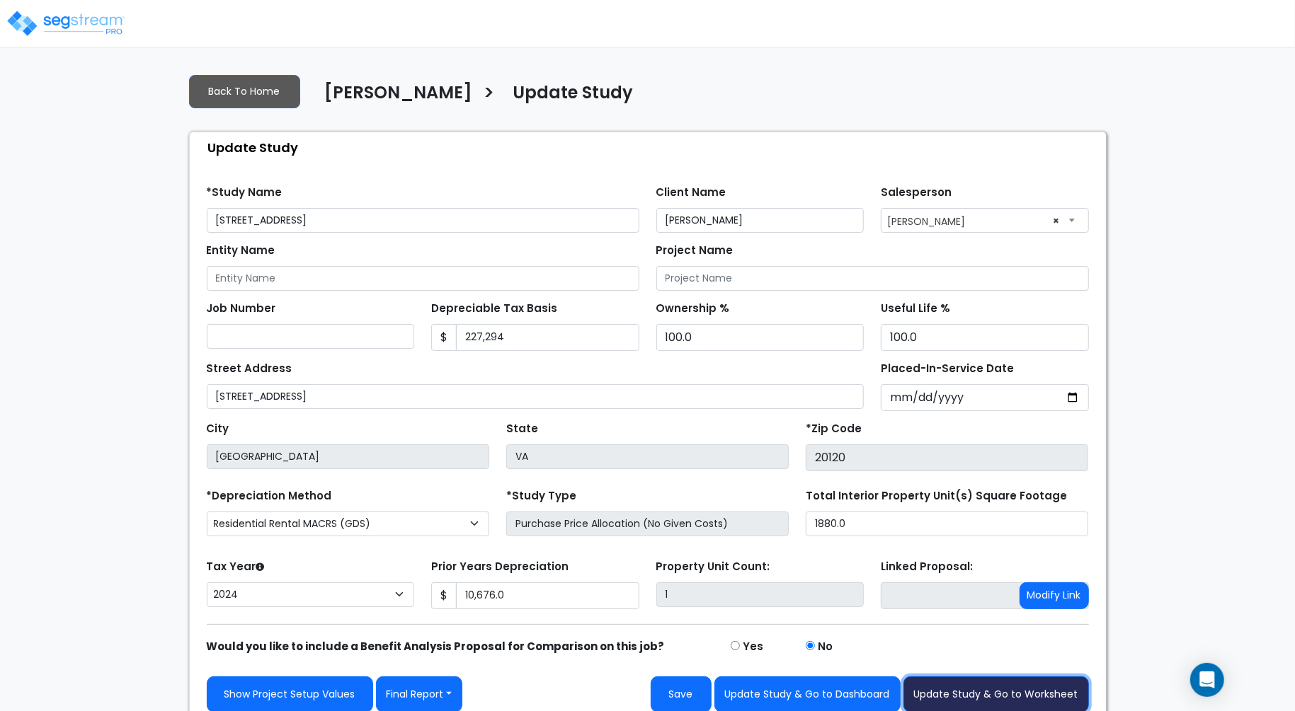
click at [1007, 696] on button "Update Study & Go to Worksheet" at bounding box center [995, 695] width 185 height 36
type input "10676"
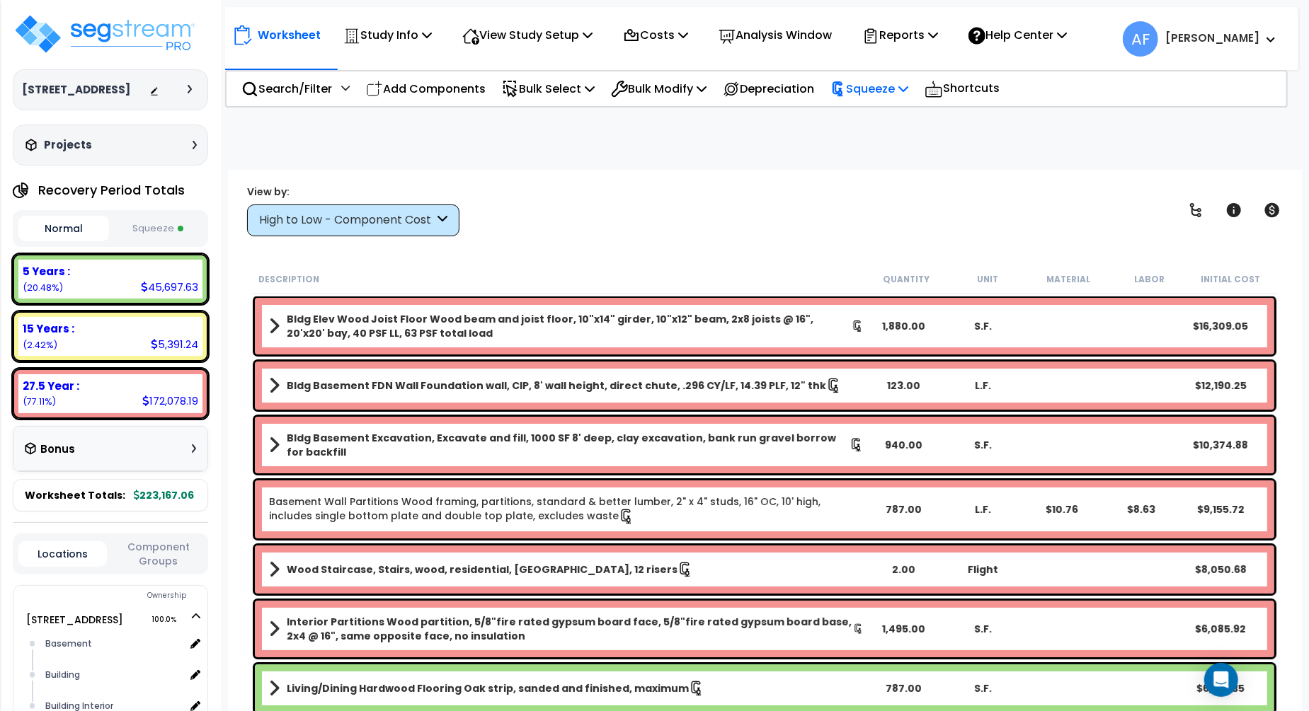
click at [900, 89] on p "Squeeze" at bounding box center [869, 88] width 78 height 19
click at [885, 121] on link "Re-squeeze" at bounding box center [893, 120] width 140 height 28
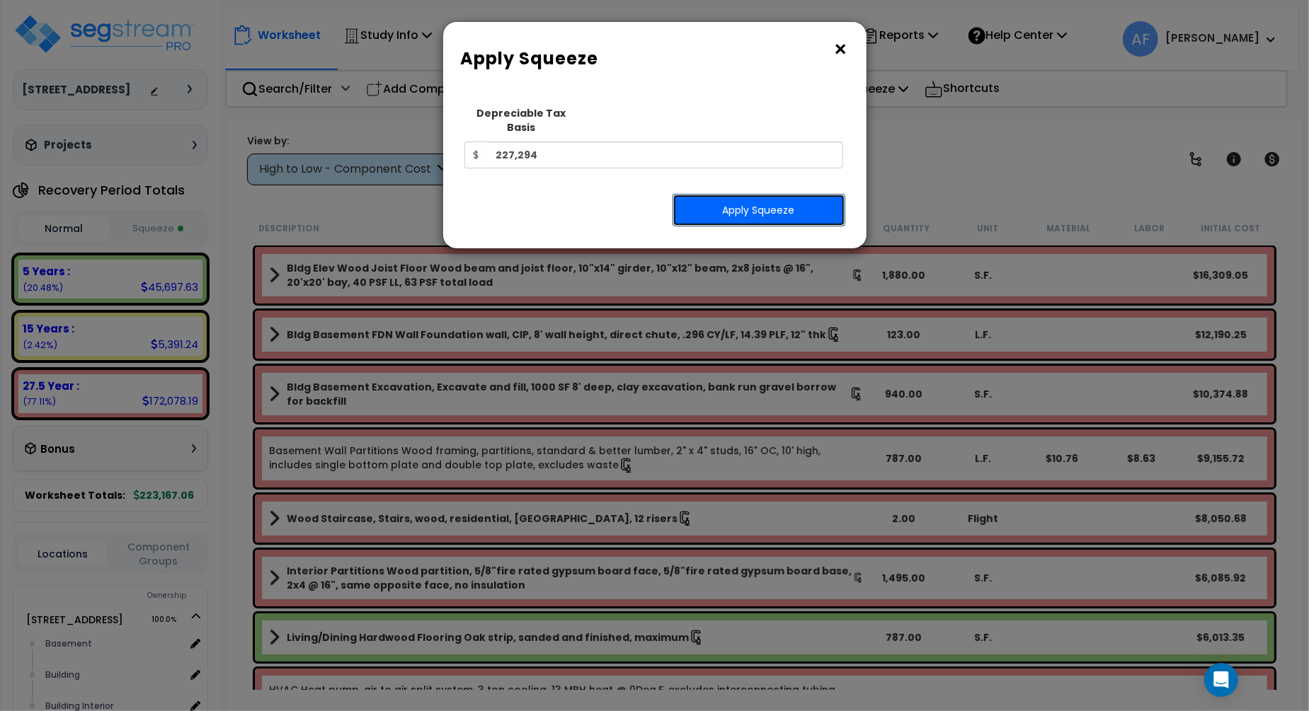
click at [723, 195] on button "Apply Squeeze" at bounding box center [758, 210] width 173 height 33
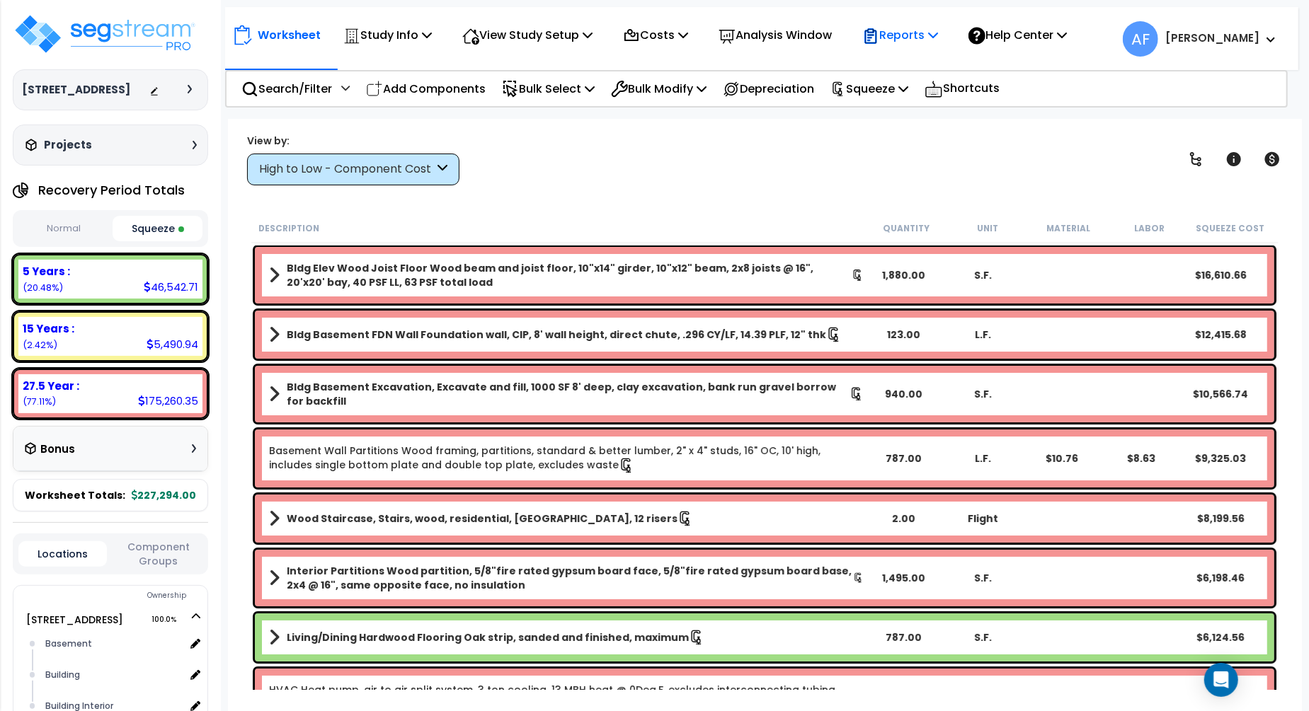
click at [934, 33] on p "Reports" at bounding box center [900, 34] width 76 height 19
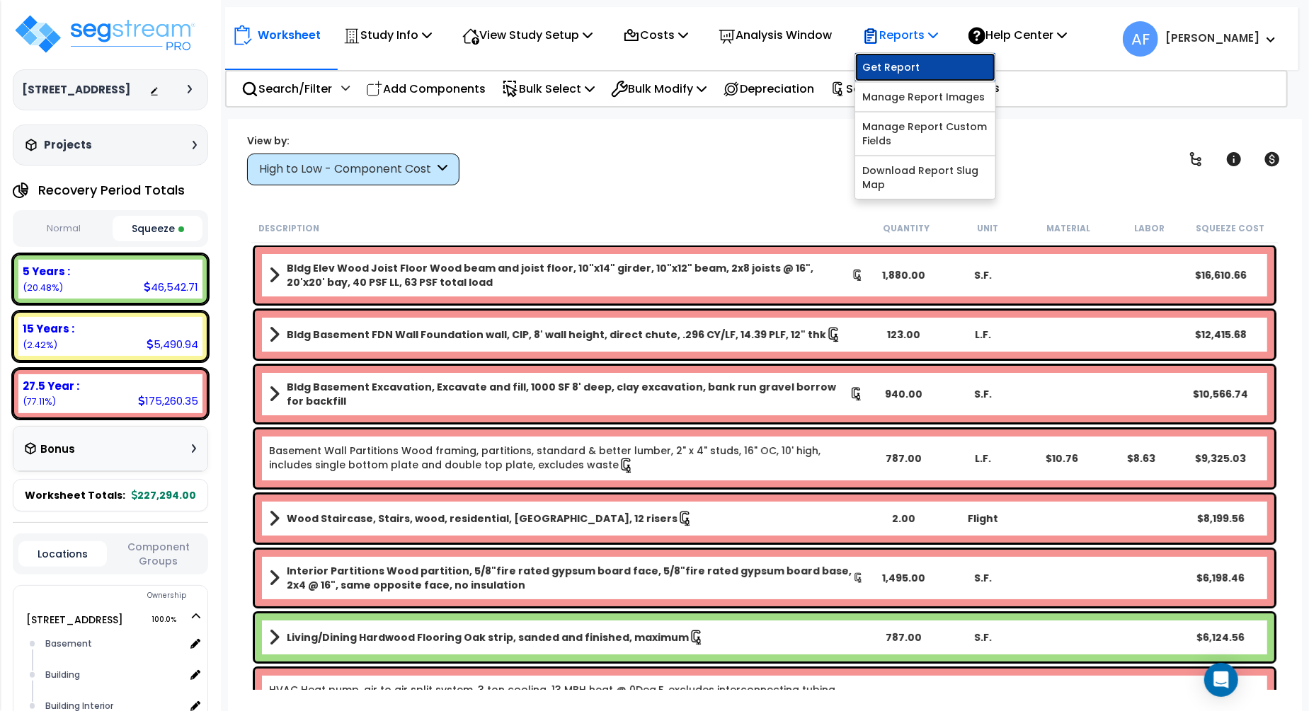
click at [929, 66] on link "Get Report" at bounding box center [925, 67] width 140 height 28
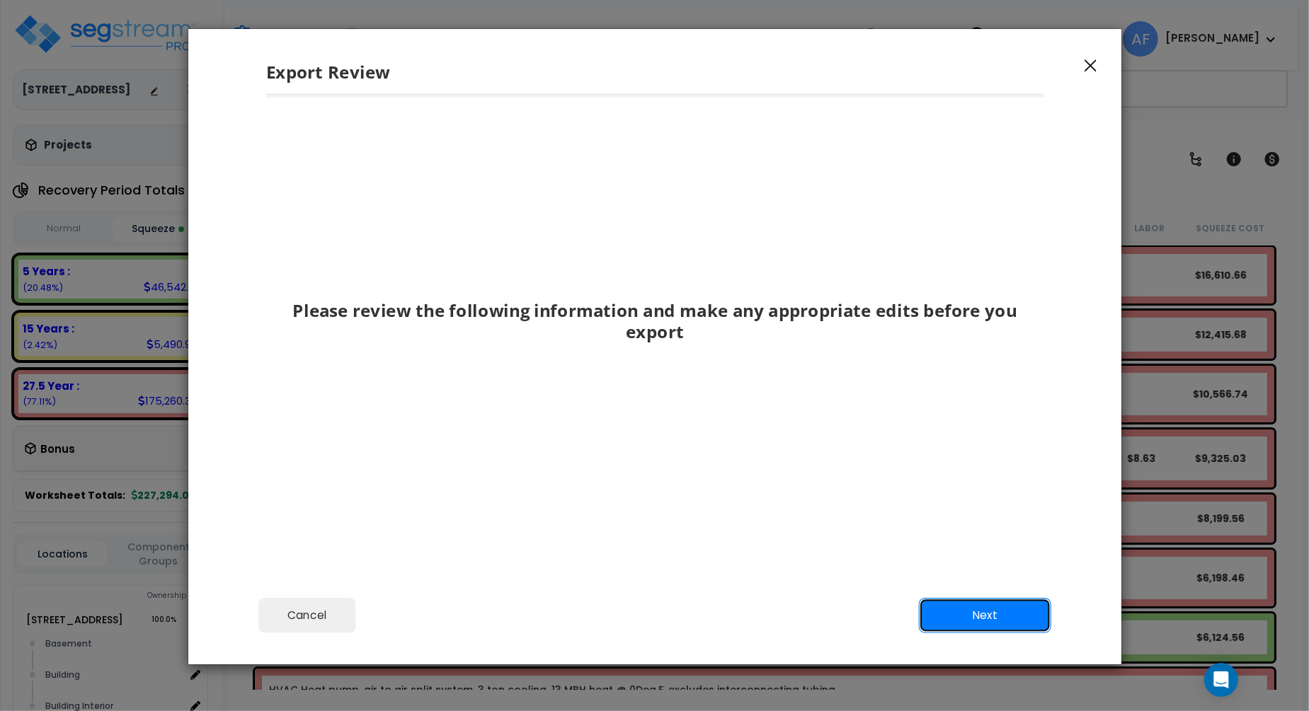
click at [994, 602] on button "Next" at bounding box center [984, 615] width 132 height 35
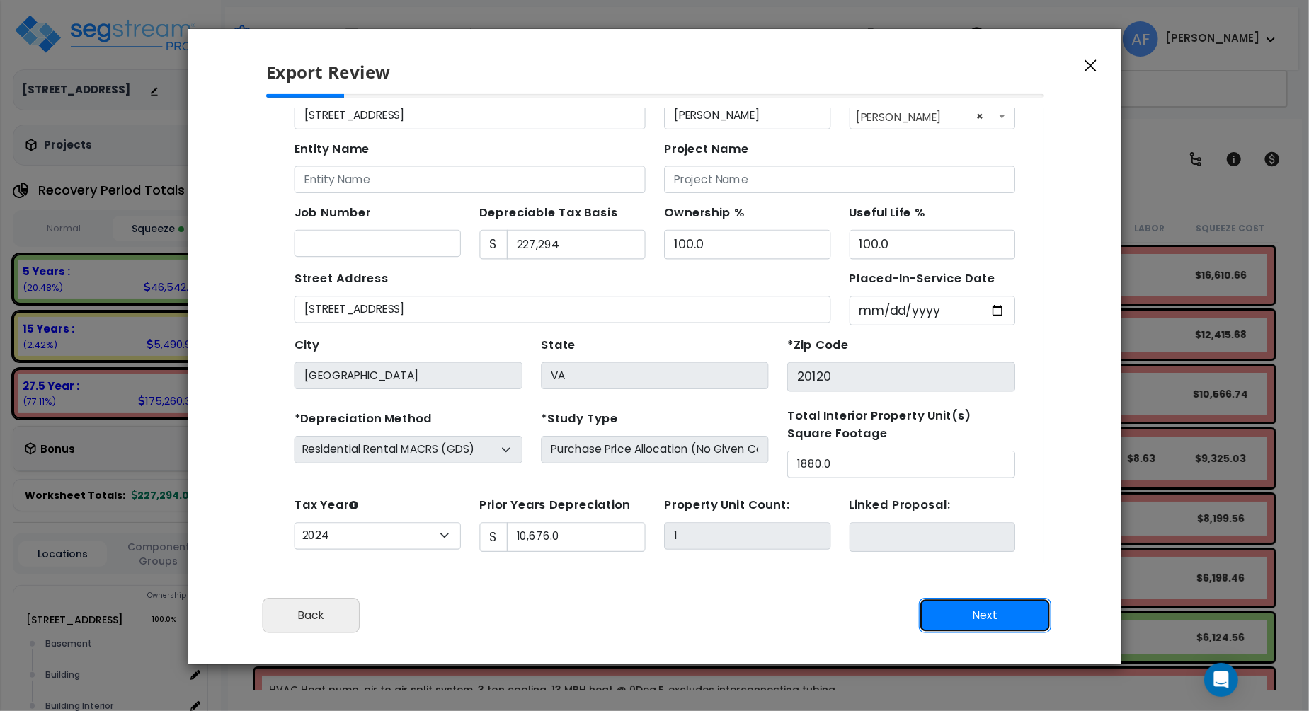
scroll to position [62, 0]
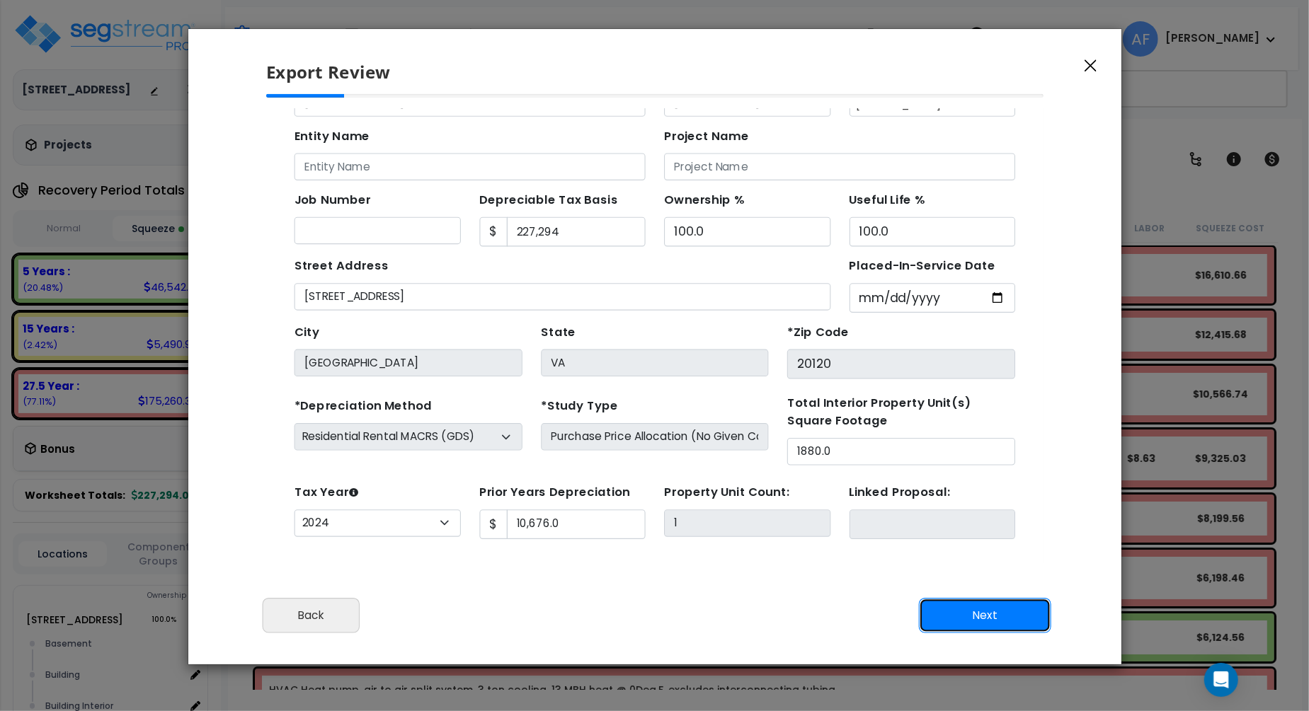
click at [981, 616] on button "Next" at bounding box center [984, 615] width 132 height 35
type input "10676"
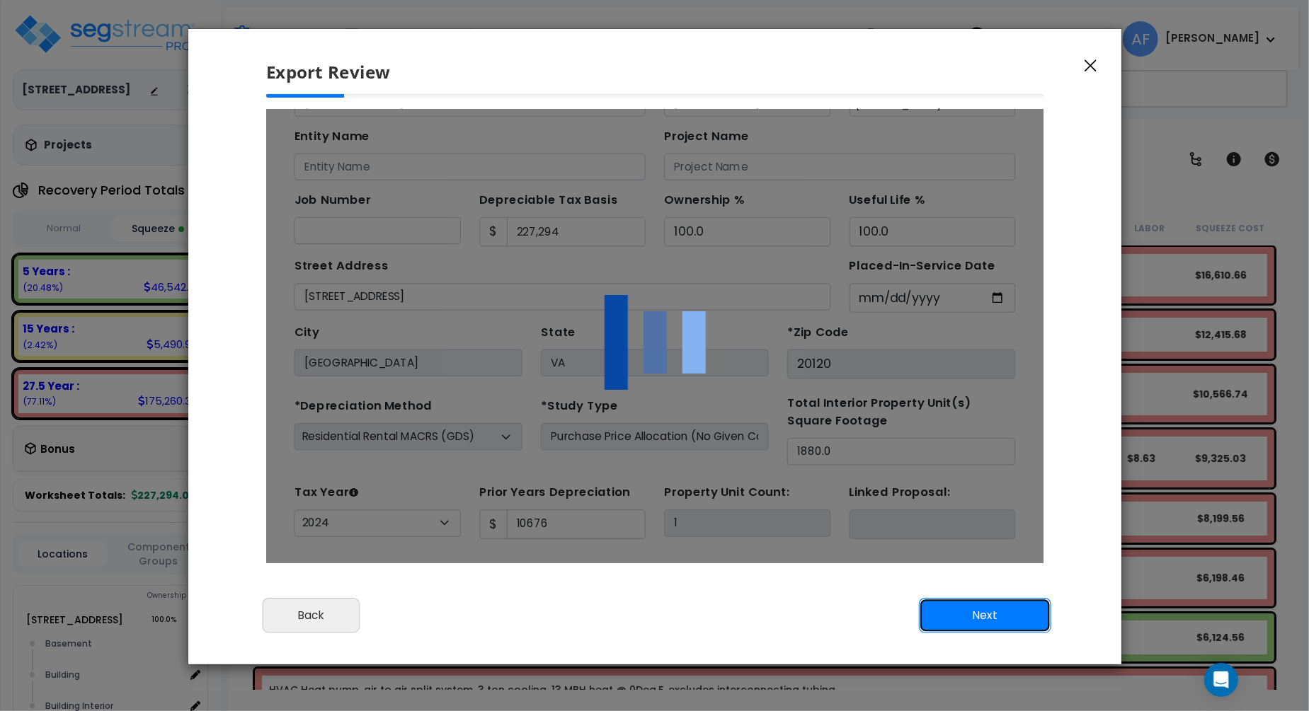
scroll to position [0, 0]
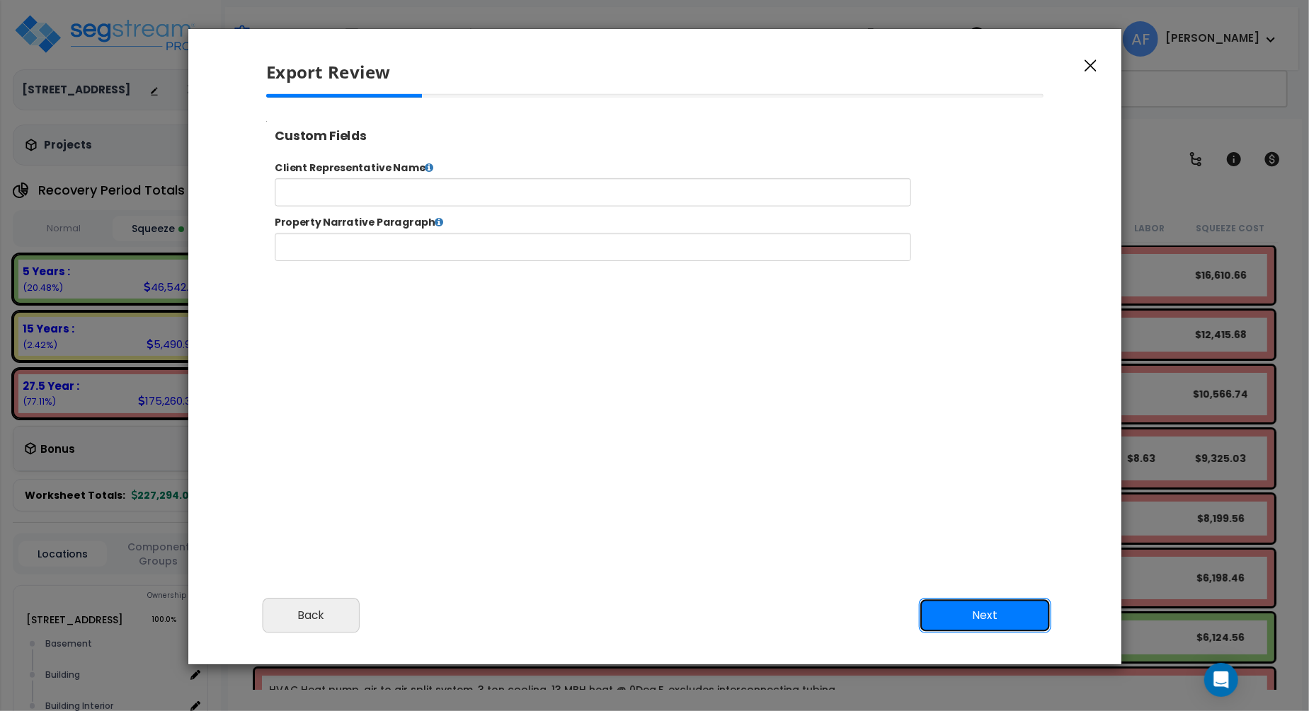
click at [993, 609] on button "Next" at bounding box center [984, 615] width 132 height 35
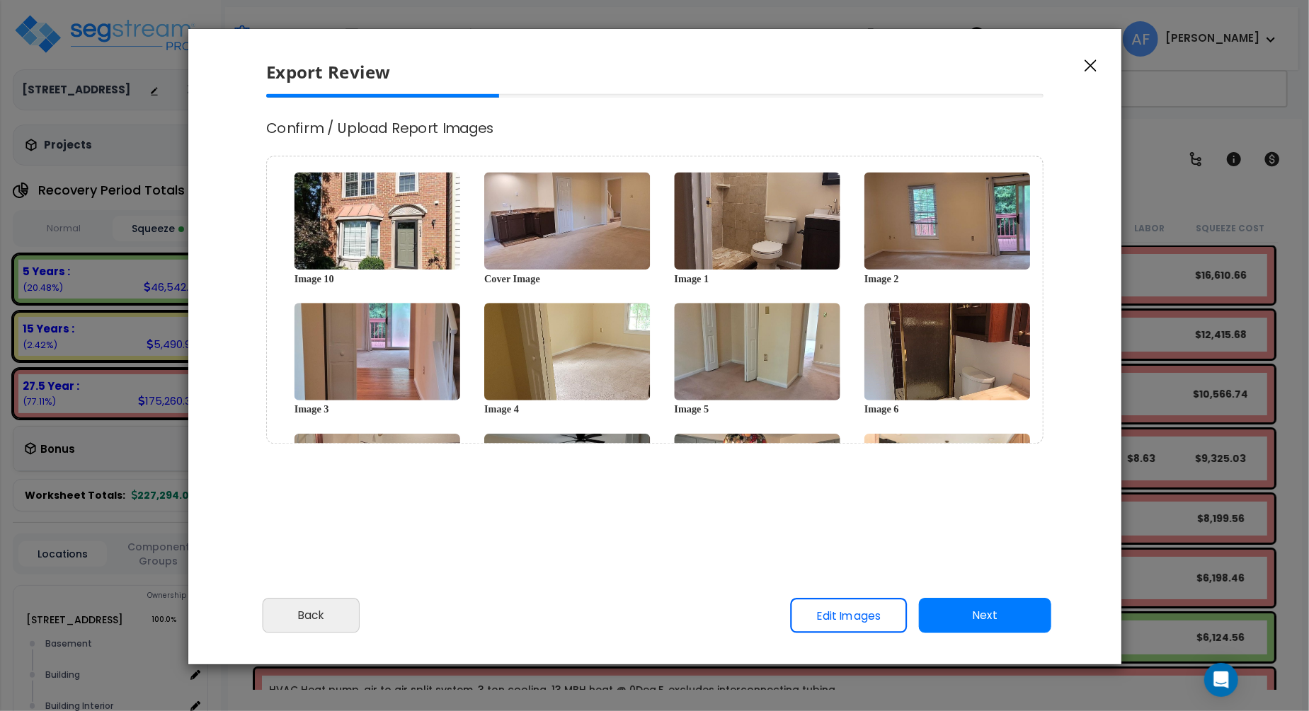
type input "10,676.0"
select select "2024"
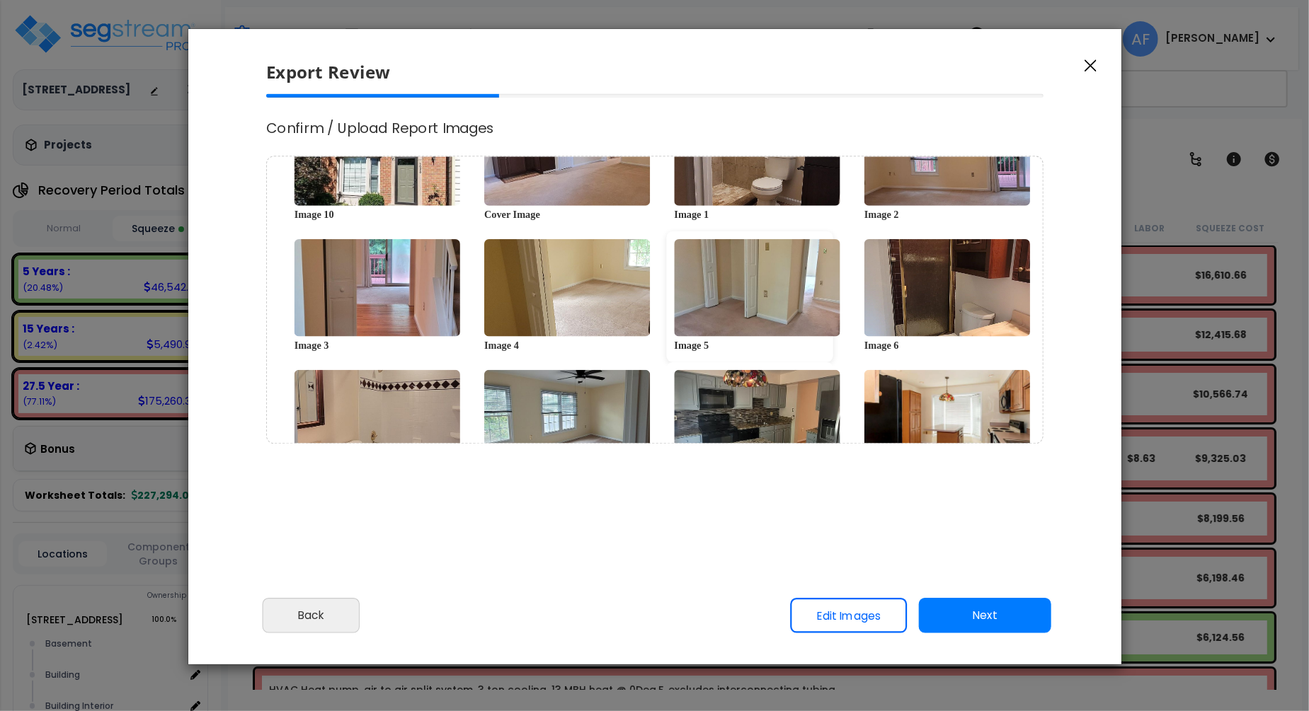
scroll to position [229, 0]
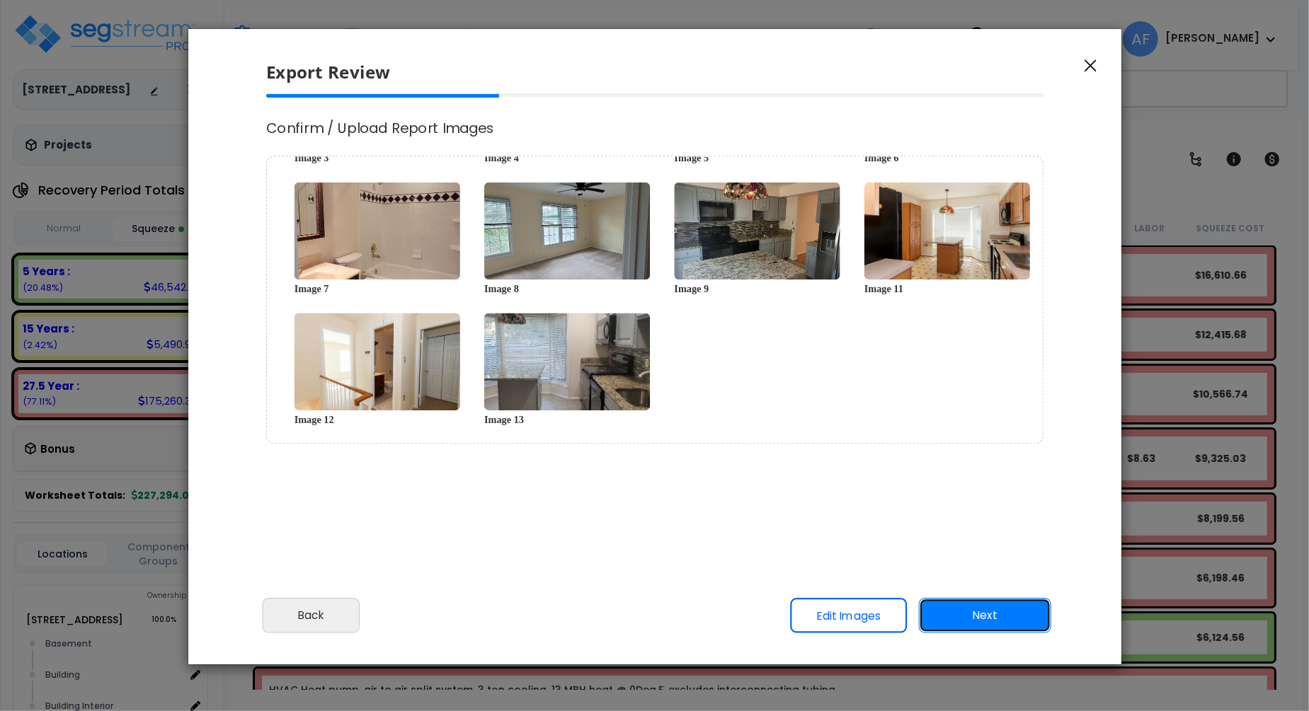
click at [980, 610] on button "Next" at bounding box center [984, 615] width 132 height 35
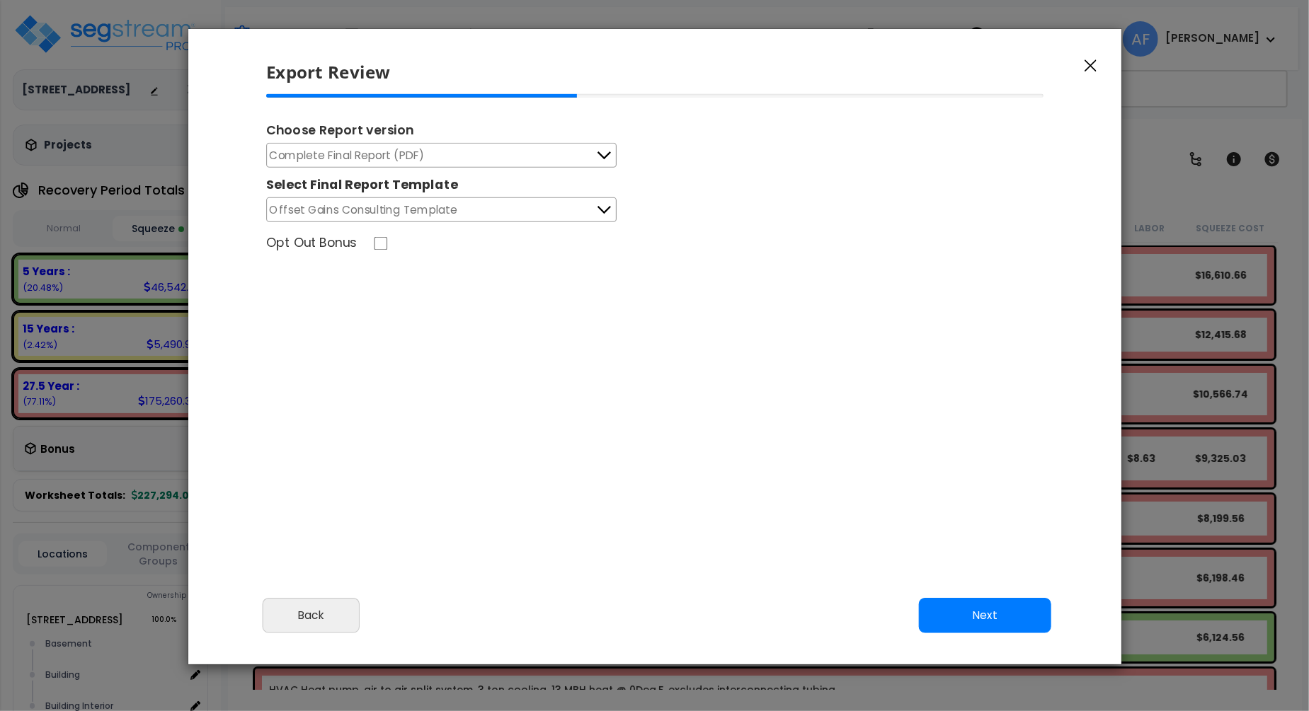
click at [600, 147] on icon at bounding box center [604, 156] width 18 height 18
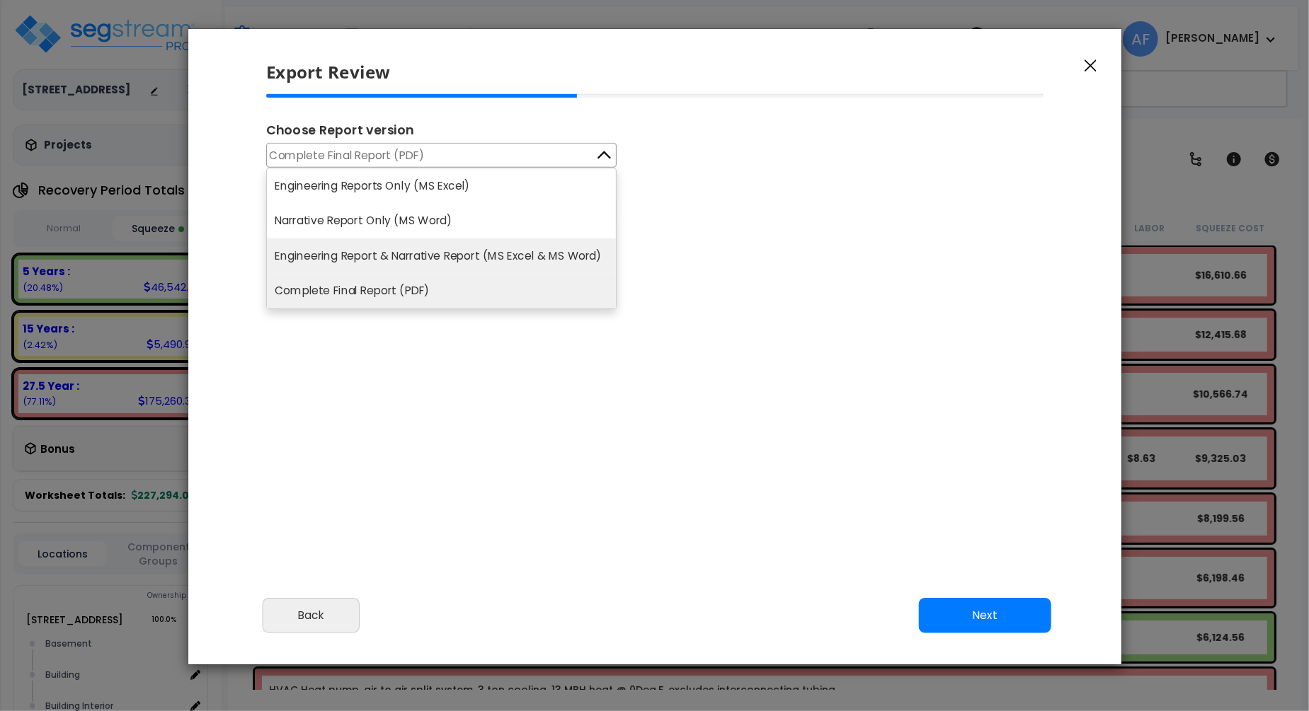
click at [569, 251] on li "Engineering Report & Narrative Report (MS Excel & MS Word)" at bounding box center [441, 256] width 349 height 35
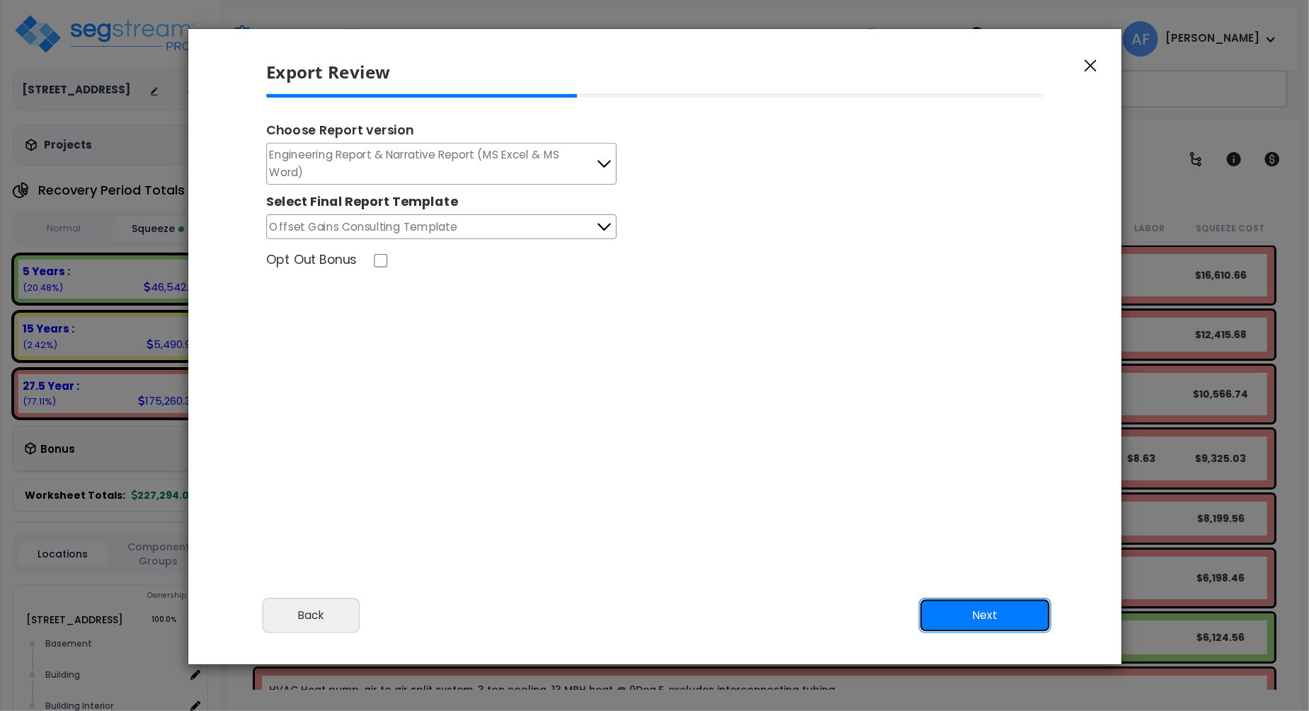
click at [980, 614] on button "Next" at bounding box center [984, 615] width 132 height 35
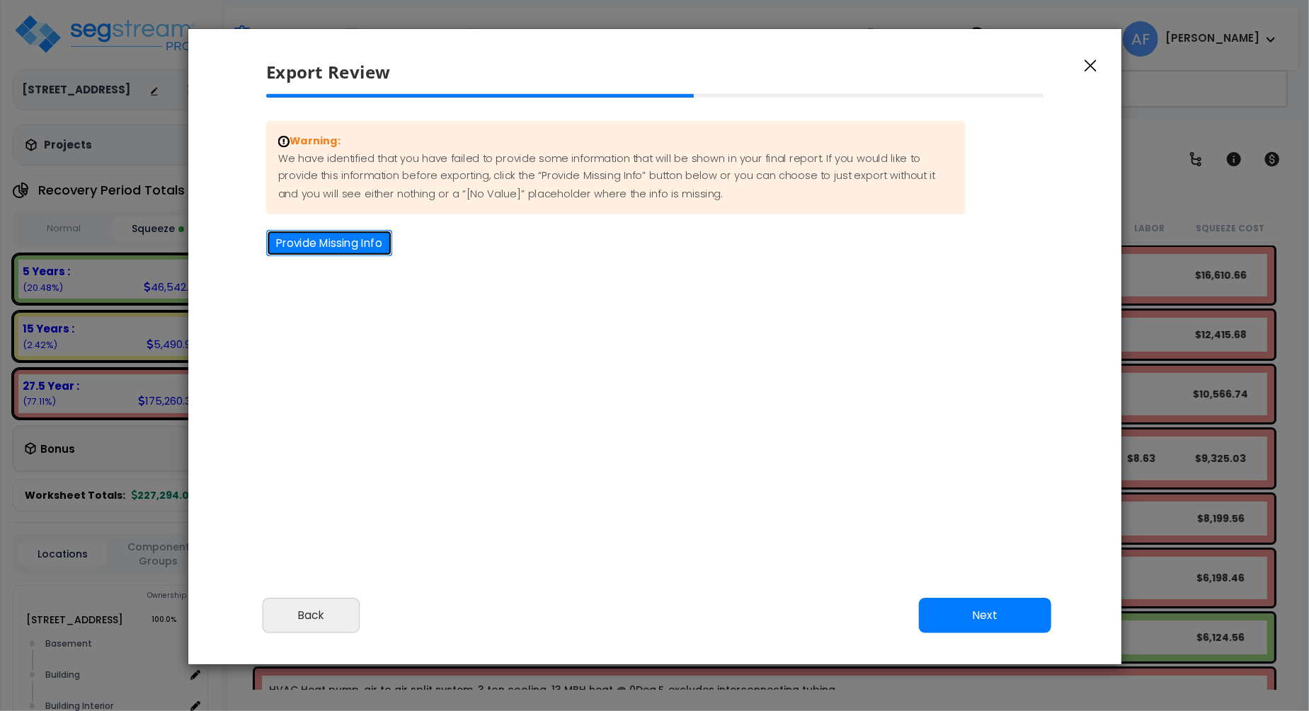
click at [328, 236] on button "Provide Missing Info" at bounding box center [329, 243] width 126 height 26
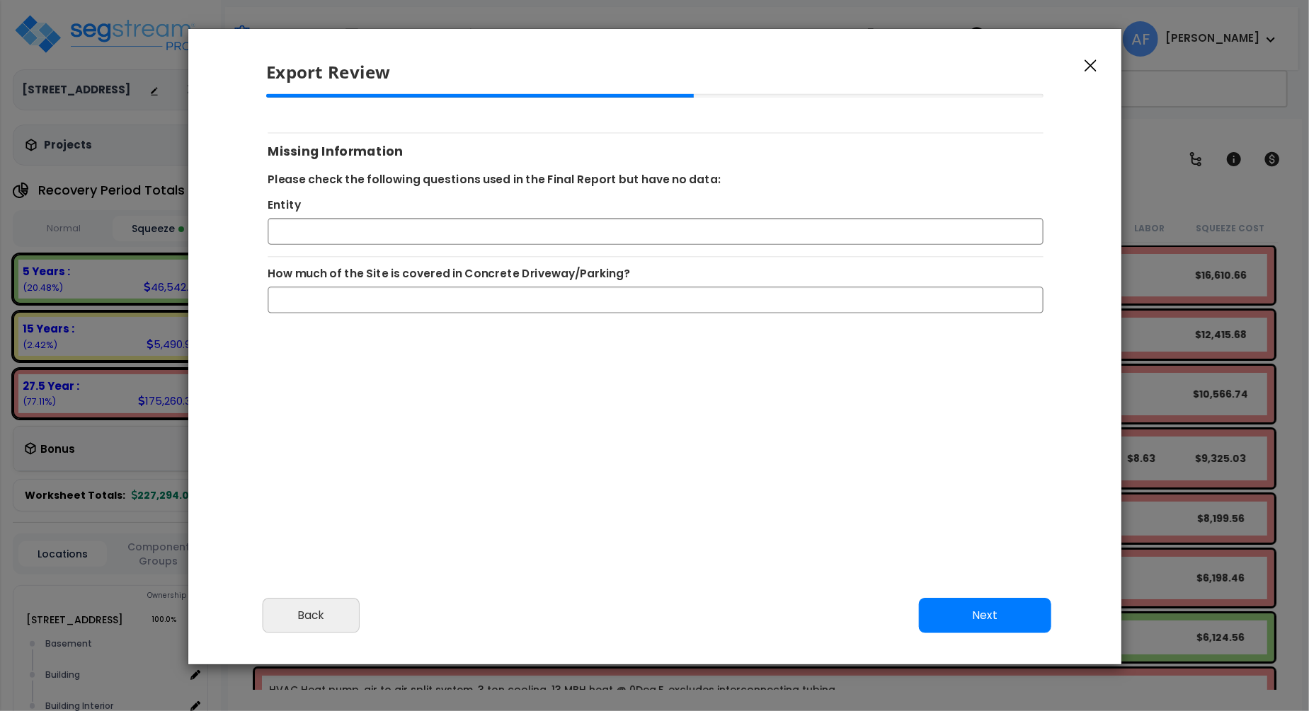
click at [803, 544] on div "Please review the following information and make any appropriate edits before y…" at bounding box center [654, 340] width 933 height 493
